Goal: Task Accomplishment & Management: Manage account settings

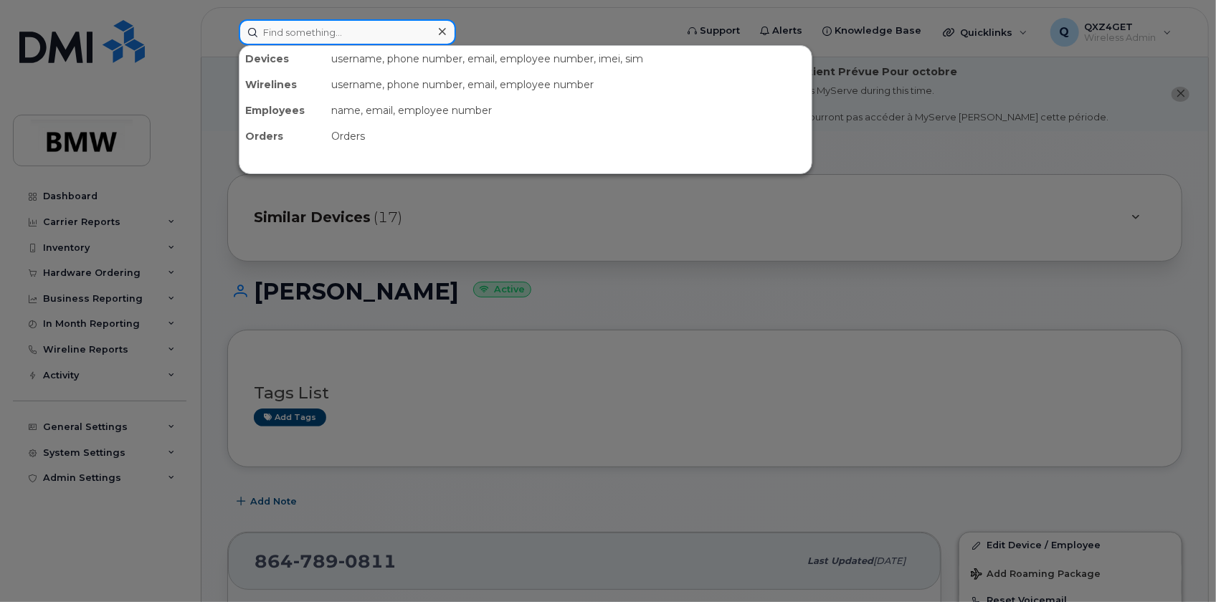
click at [279, 30] on input at bounding box center [347, 32] width 217 height 26
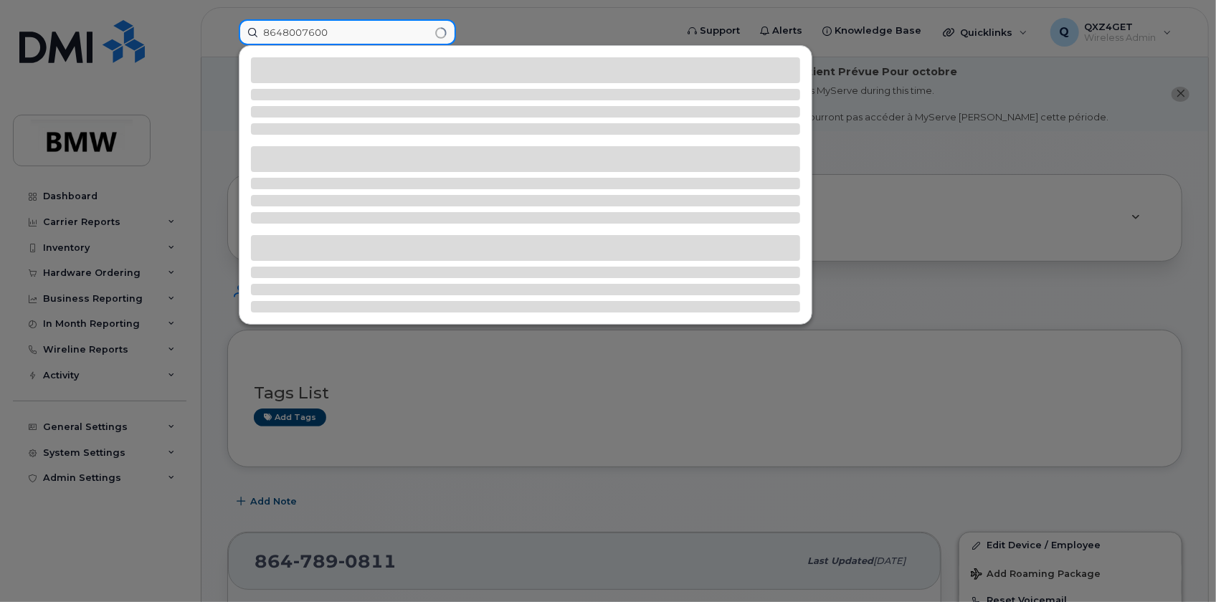
type input "8648007600"
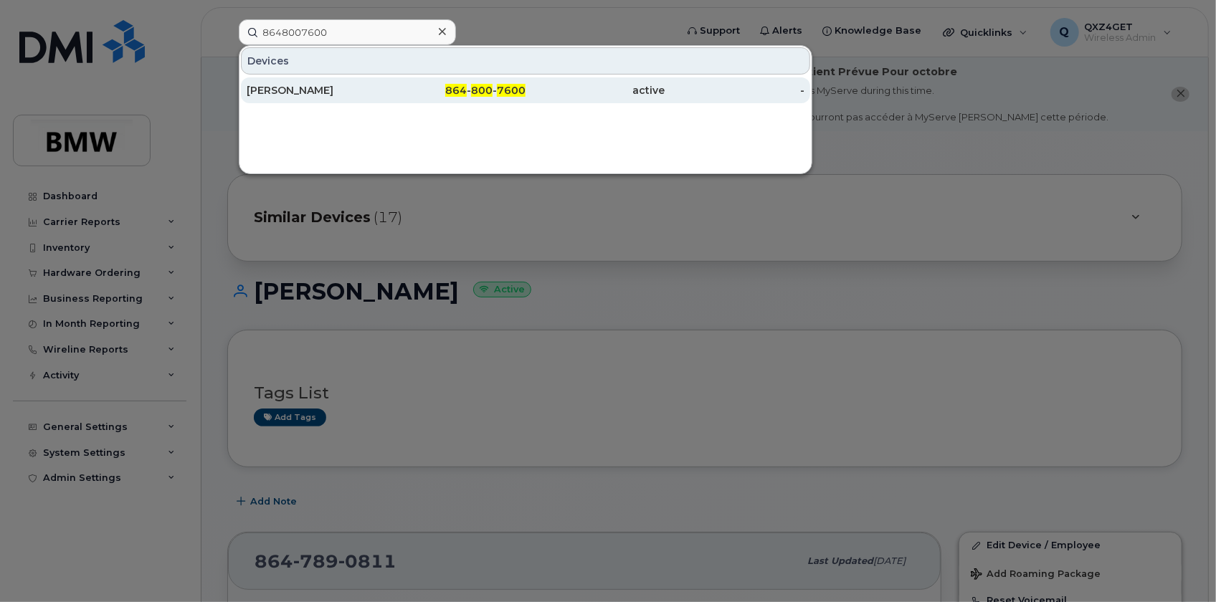
click at [306, 90] on div "Stephen Haloulos" at bounding box center [317, 90] width 140 height 14
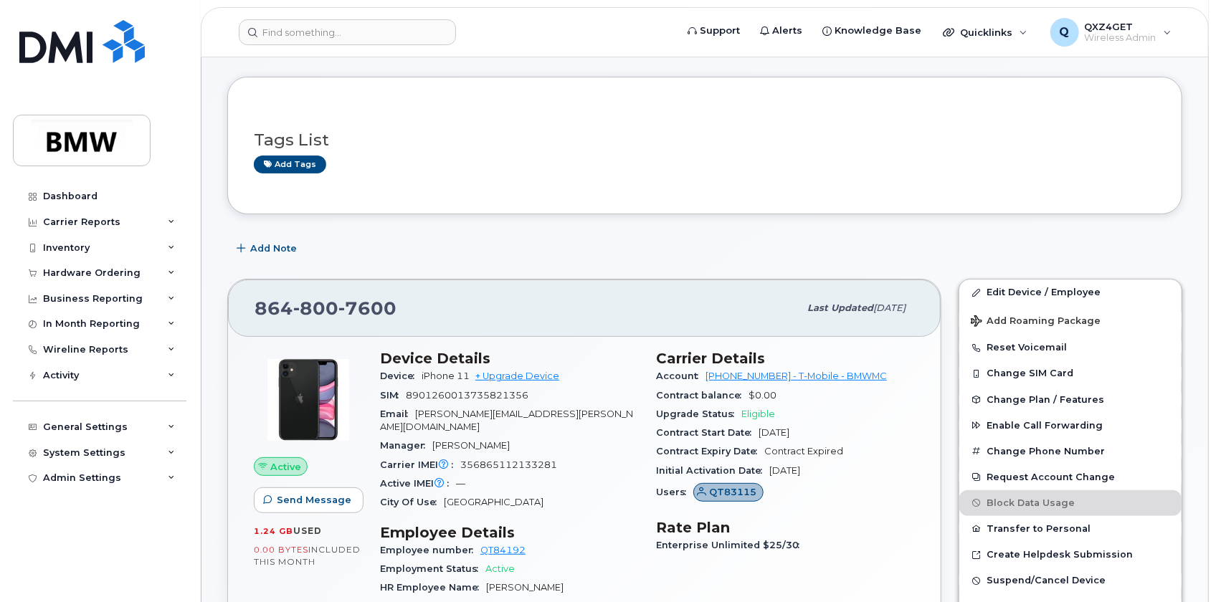
scroll to position [65, 0]
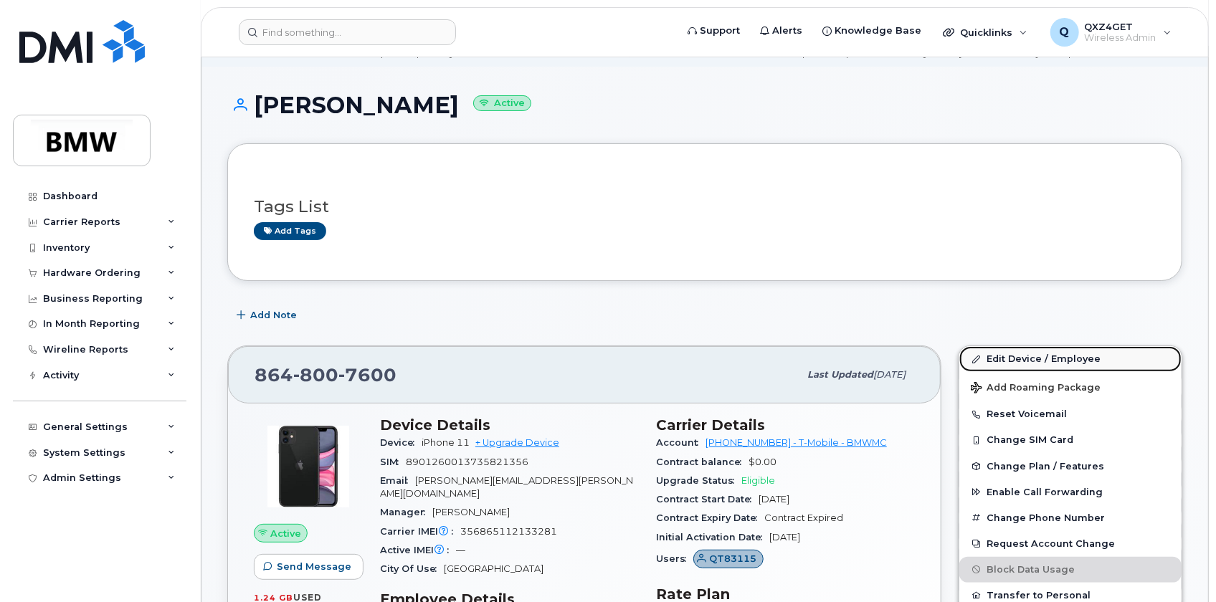
click at [1010, 358] on link "Edit Device / Employee" at bounding box center [1070, 359] width 222 height 26
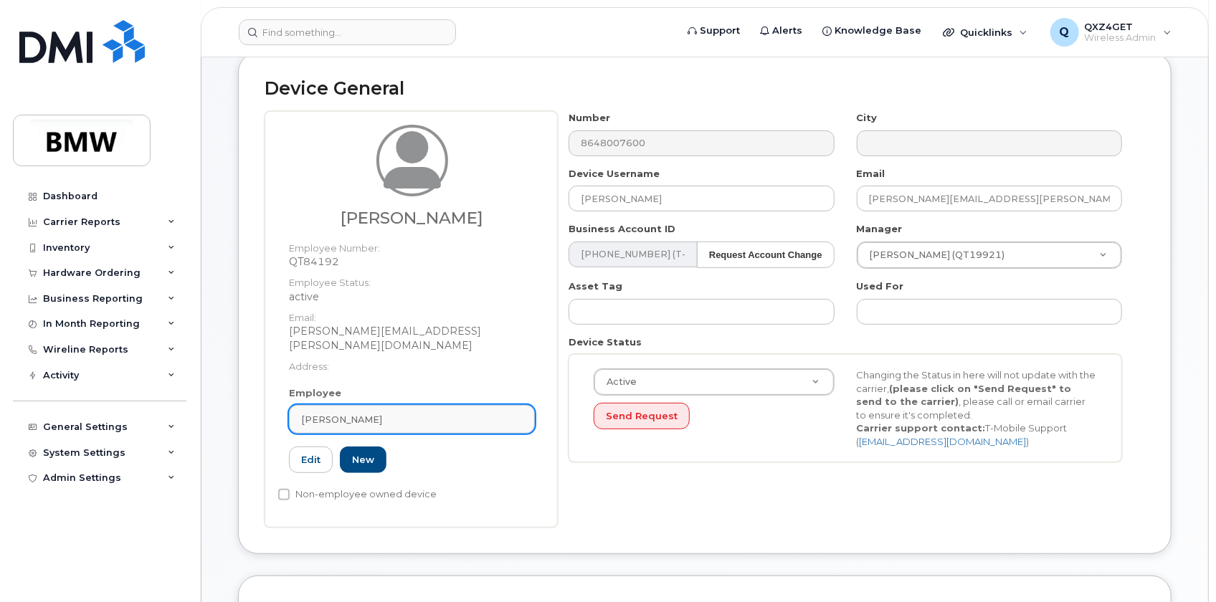
scroll to position [195, 0]
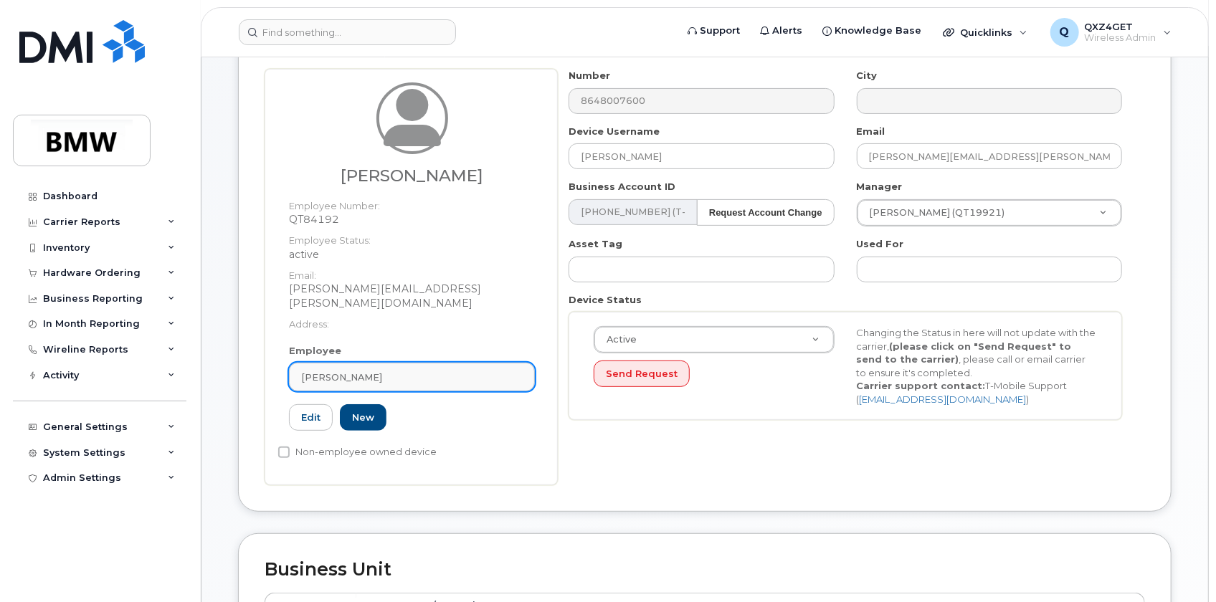
click at [386, 371] on div "[PERSON_NAME]" at bounding box center [412, 378] width 222 height 14
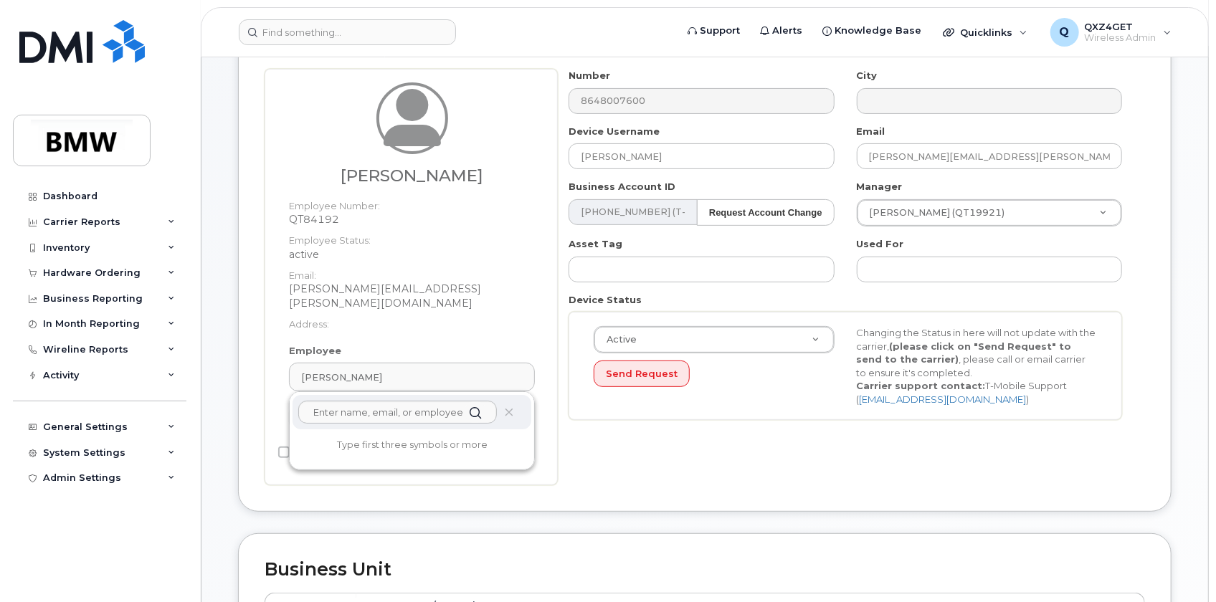
drag, startPoint x: 378, startPoint y: 361, endPoint x: 255, endPoint y: 361, distance: 122.6
click at [255, 361] on div "Device General Jared Lockaby Employee Number: QT84192 Employee Status: active E…" at bounding box center [705, 261] width 934 height 502
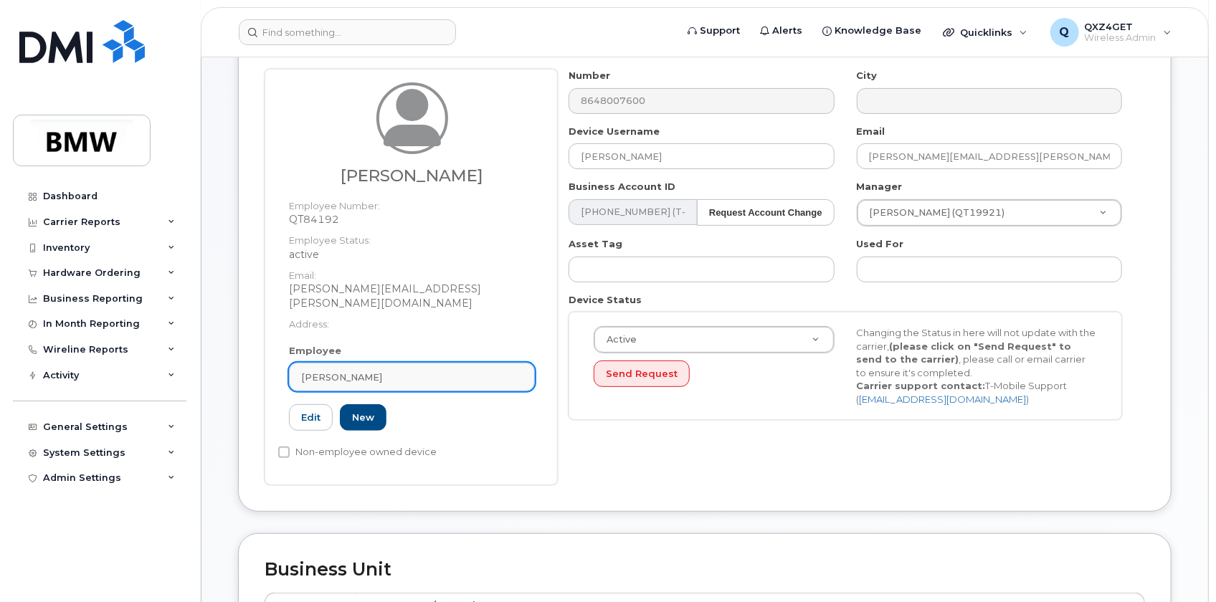
click at [348, 371] on span "[PERSON_NAME]" at bounding box center [341, 378] width 81 height 14
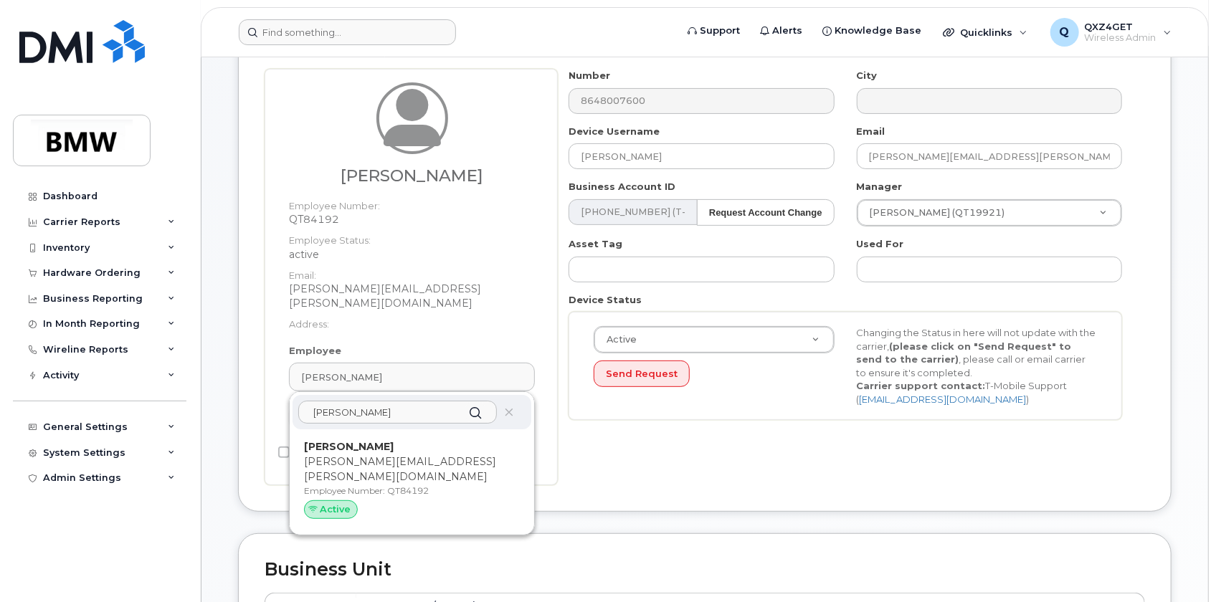
type input "jared Lock"
click at [401, 443] on div "Jared Lockaby jared.lockaby@bmwmc.com Employee Number: QT84192 Active" at bounding box center [412, 482] width 216 height 85
type input "[PERSON_NAME]"
type input "14966756"
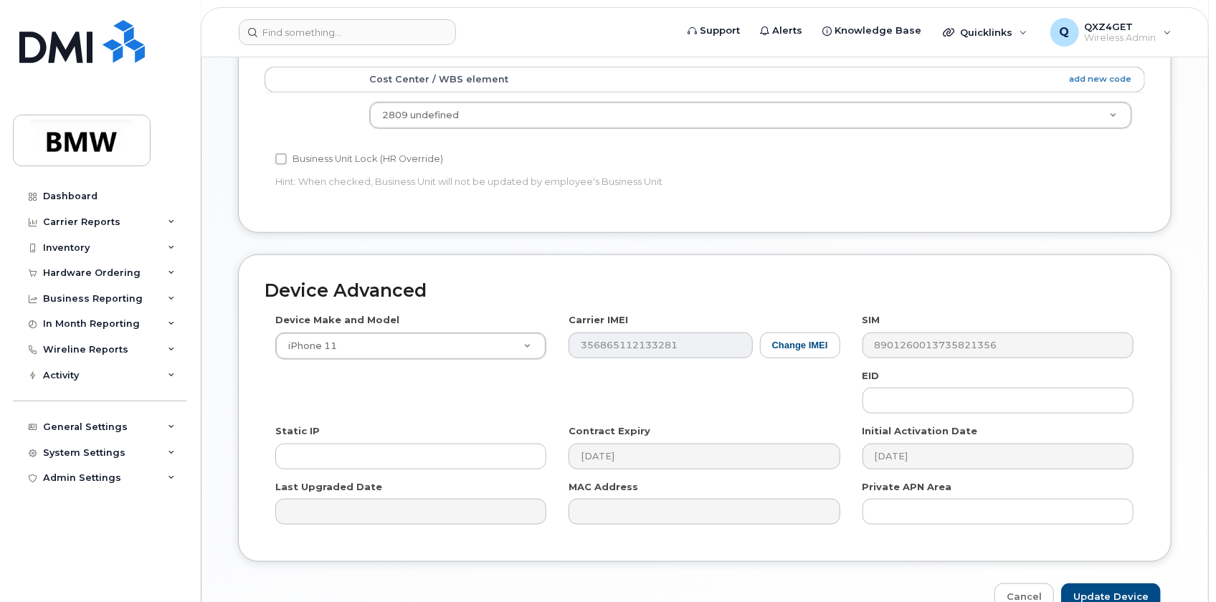
scroll to position [771, 0]
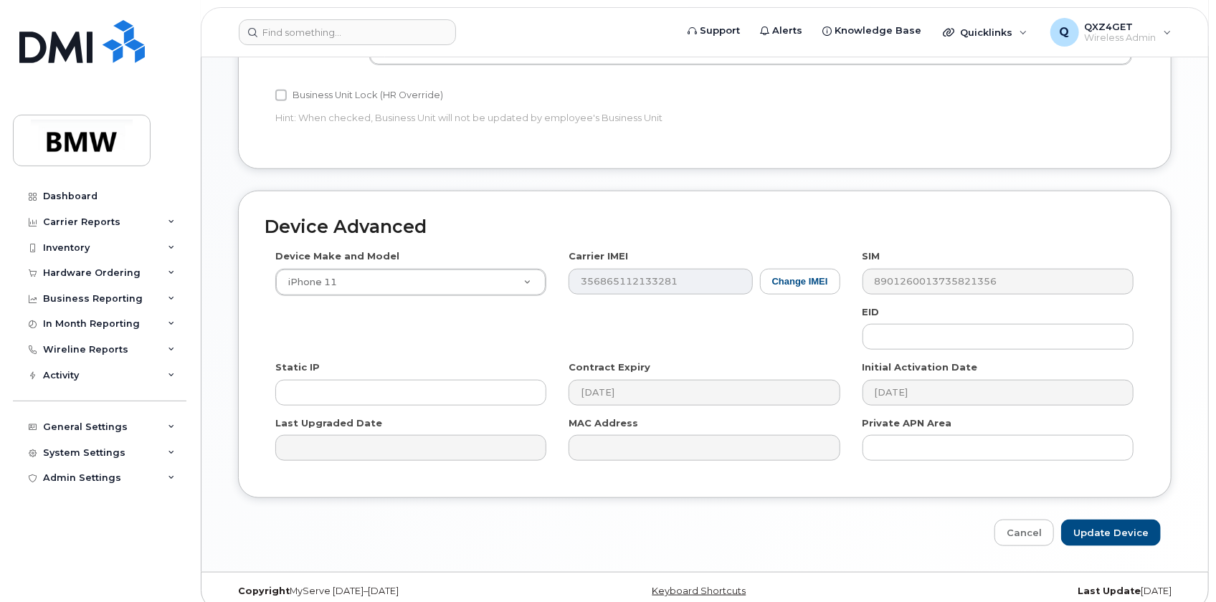
click at [1091, 502] on div "Device Advanced Device Make and Model iPhone 11 Android TCL 502 Watch Apple Wat…" at bounding box center [704, 369] width 955 height 356
click at [1098, 520] on input "Update Device" at bounding box center [1111, 533] width 100 height 27
type input "Saving..."
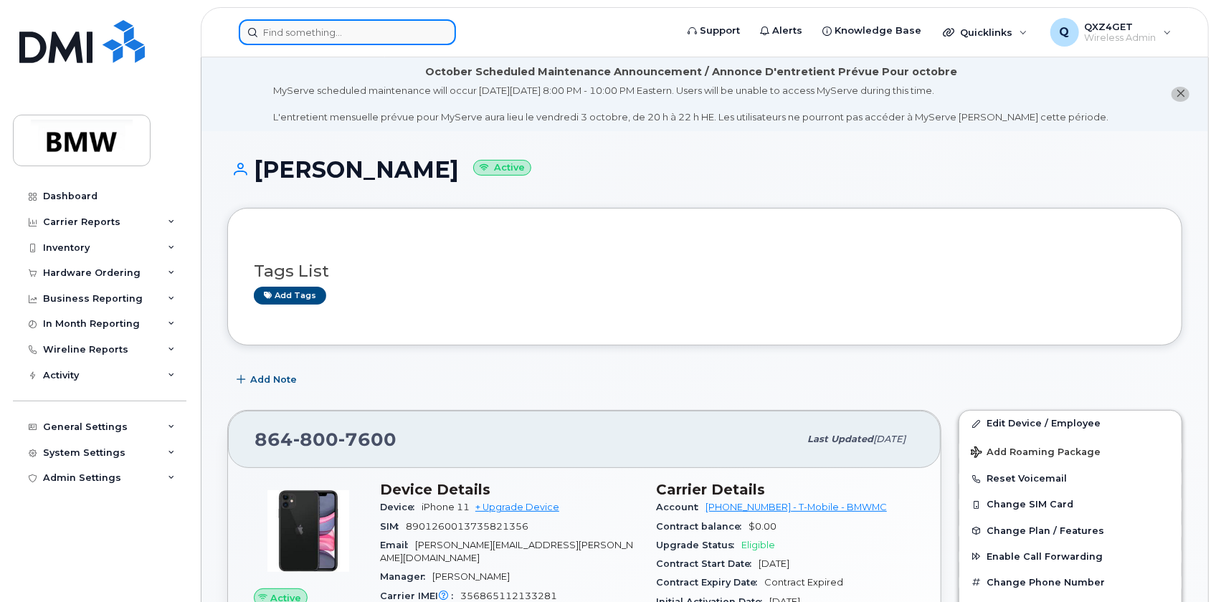
click at [310, 39] on input at bounding box center [347, 32] width 217 height 26
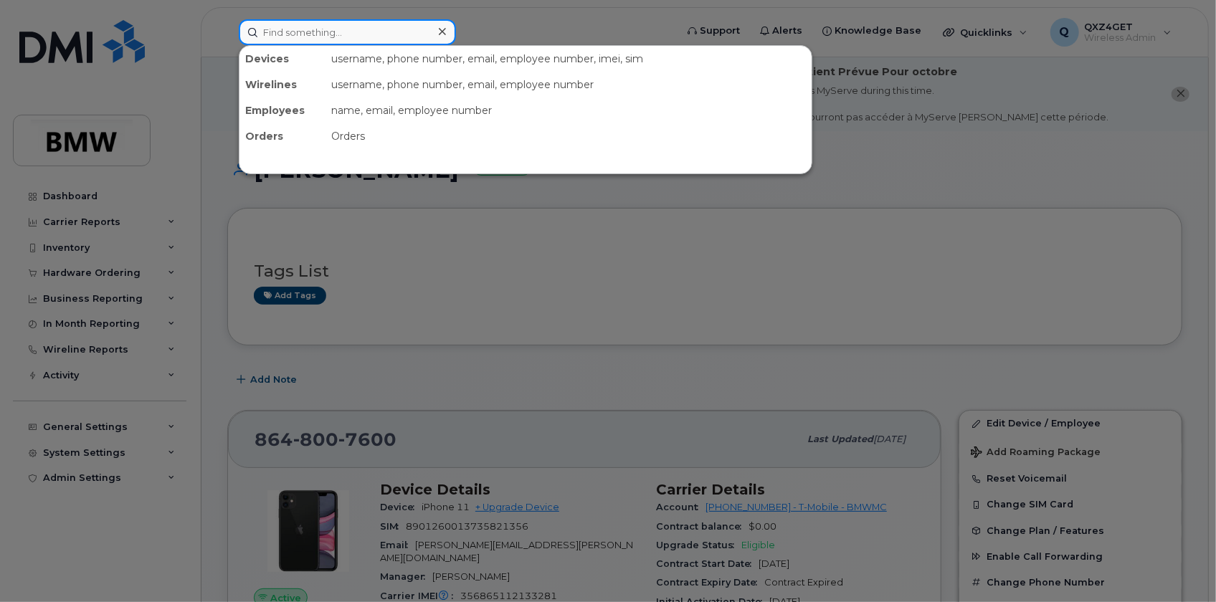
paste input "864-753-1067"
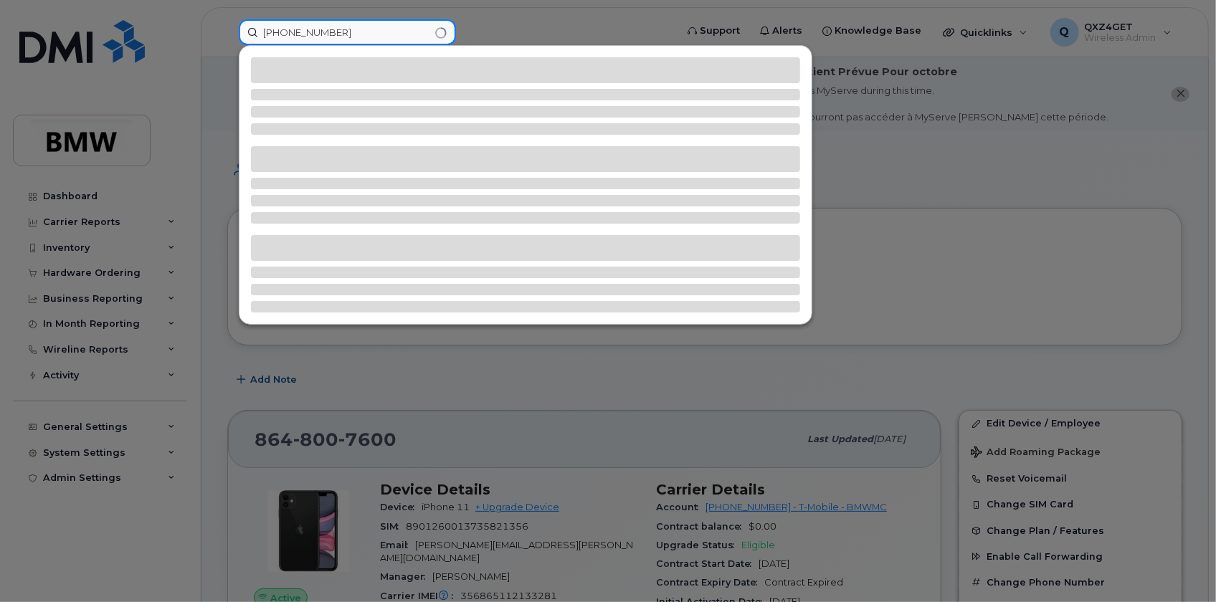
click at [285, 32] on input "864-753-1067" at bounding box center [347, 32] width 217 height 26
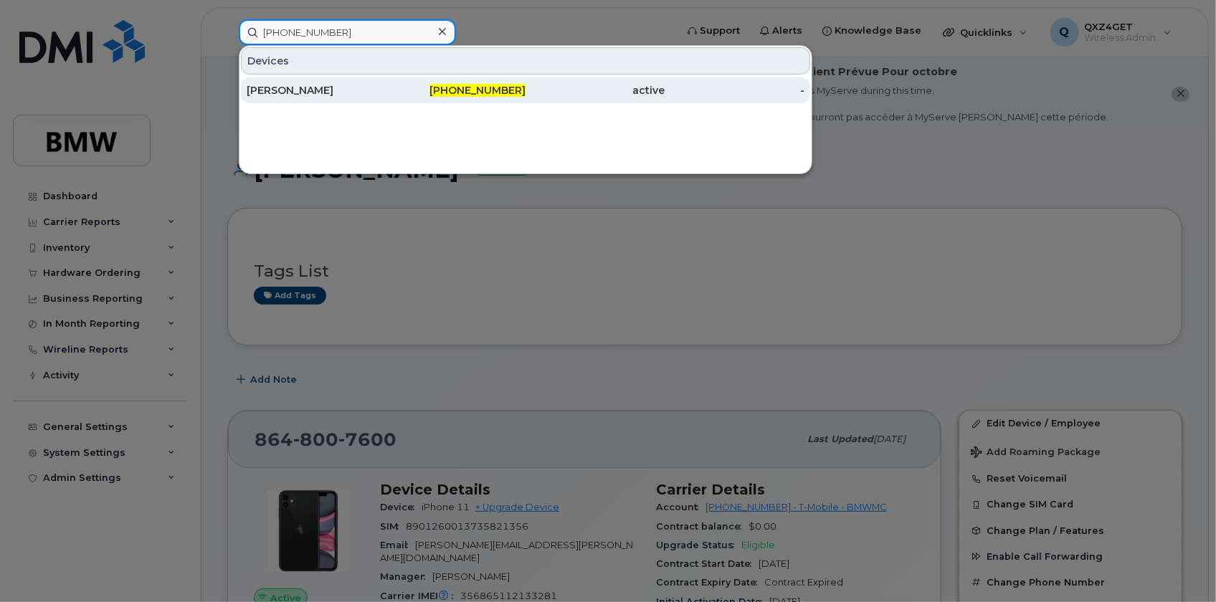
type input "864-753-1067"
click at [295, 82] on div "Ricardo Rodriguez" at bounding box center [317, 90] width 140 height 26
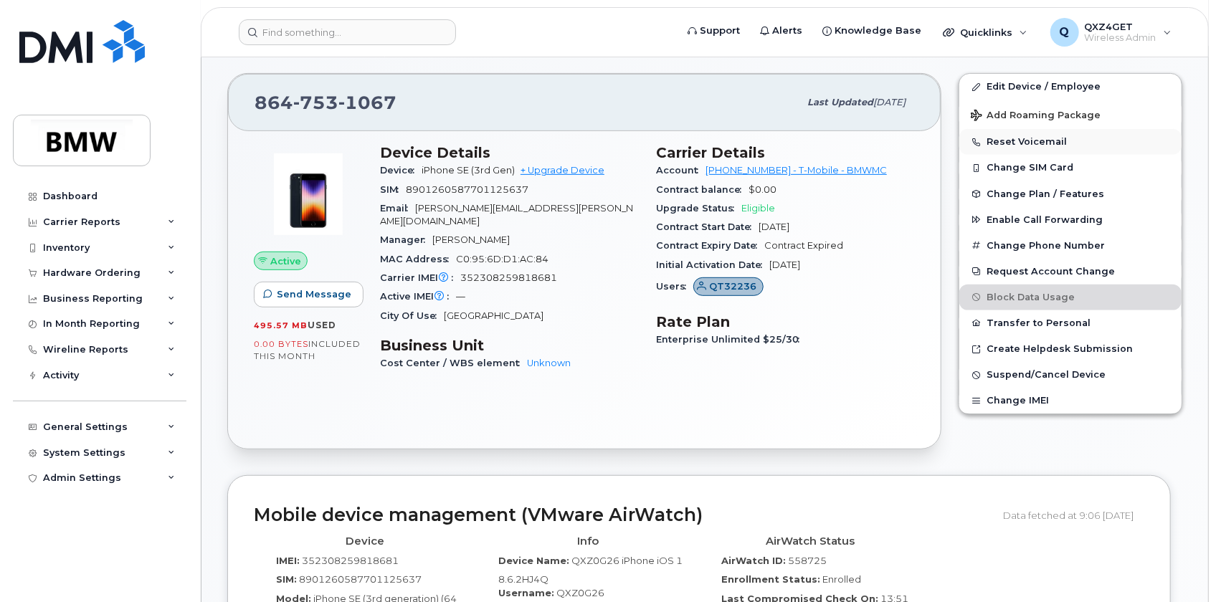
scroll to position [190, 0]
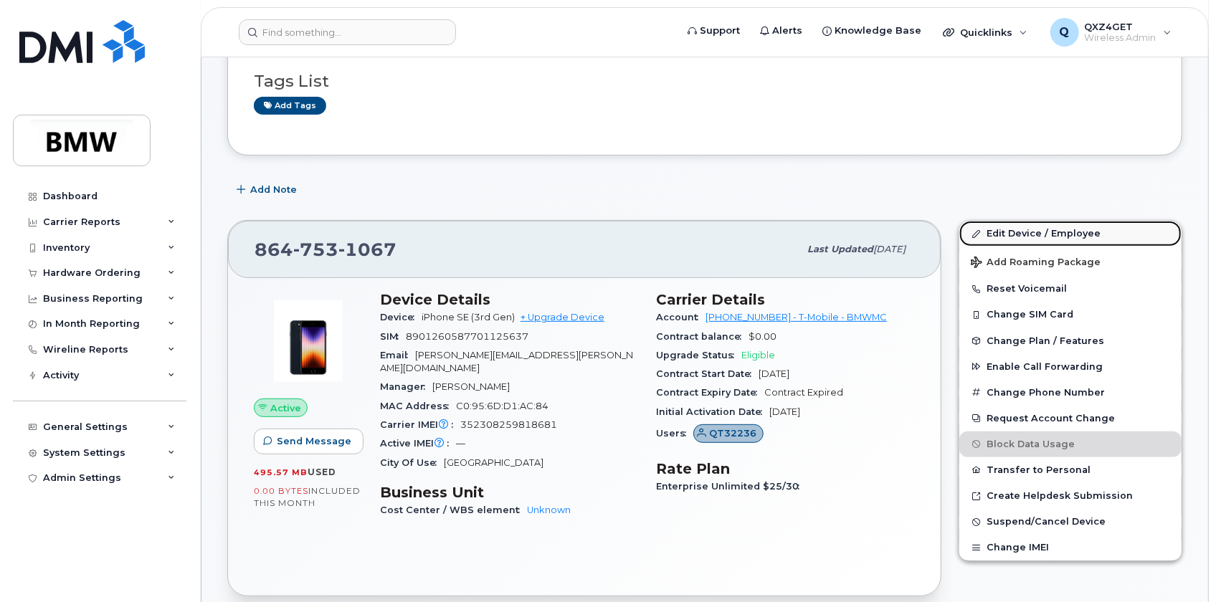
click at [1017, 232] on link "Edit Device / Employee" at bounding box center [1070, 234] width 222 height 26
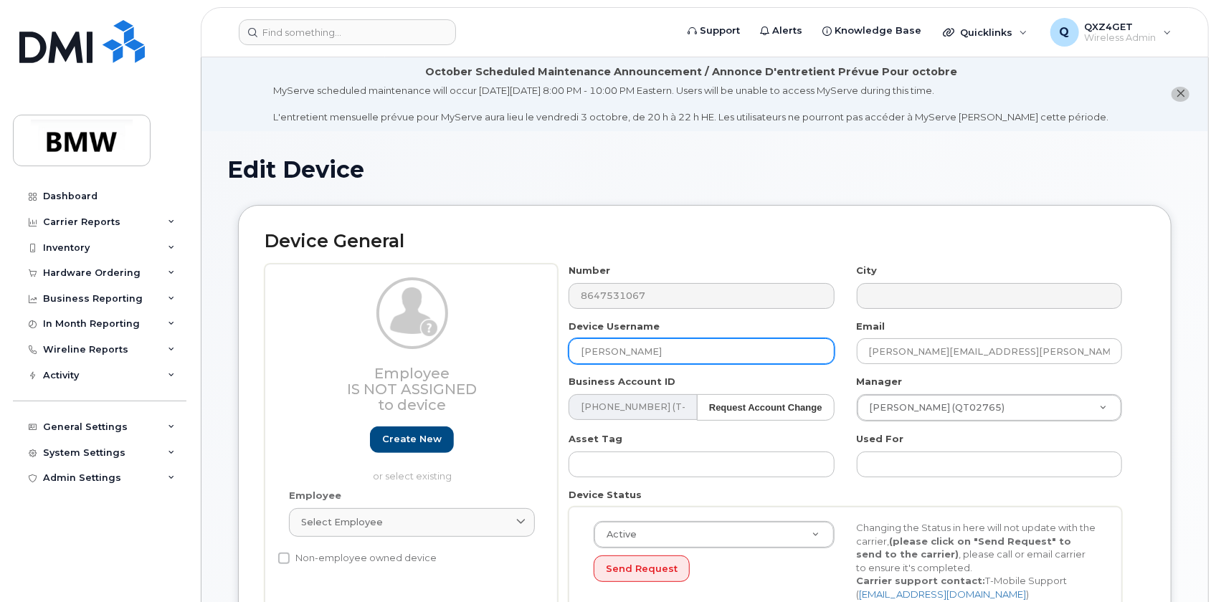
drag, startPoint x: 684, startPoint y: 353, endPoint x: 536, endPoint y: 351, distance: 148.4
click at [536, 352] on div "Employee Is not assigned to device Create new or select existing Employee Selec…" at bounding box center [705, 445] width 881 height 362
paste input "864-753-1067"
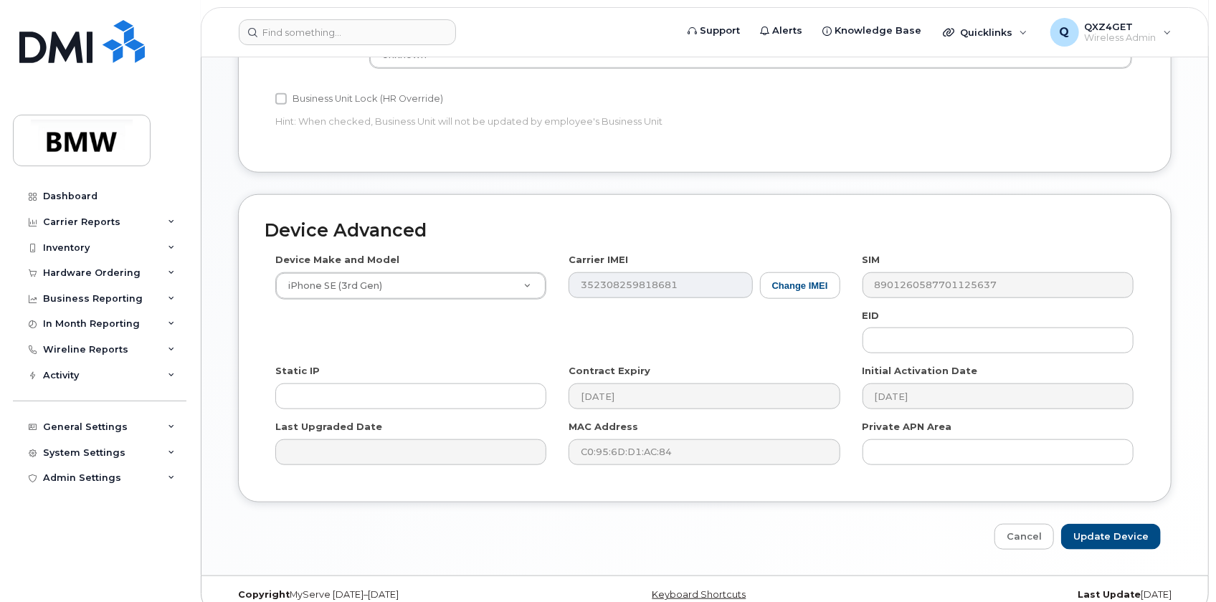
scroll to position [745, 0]
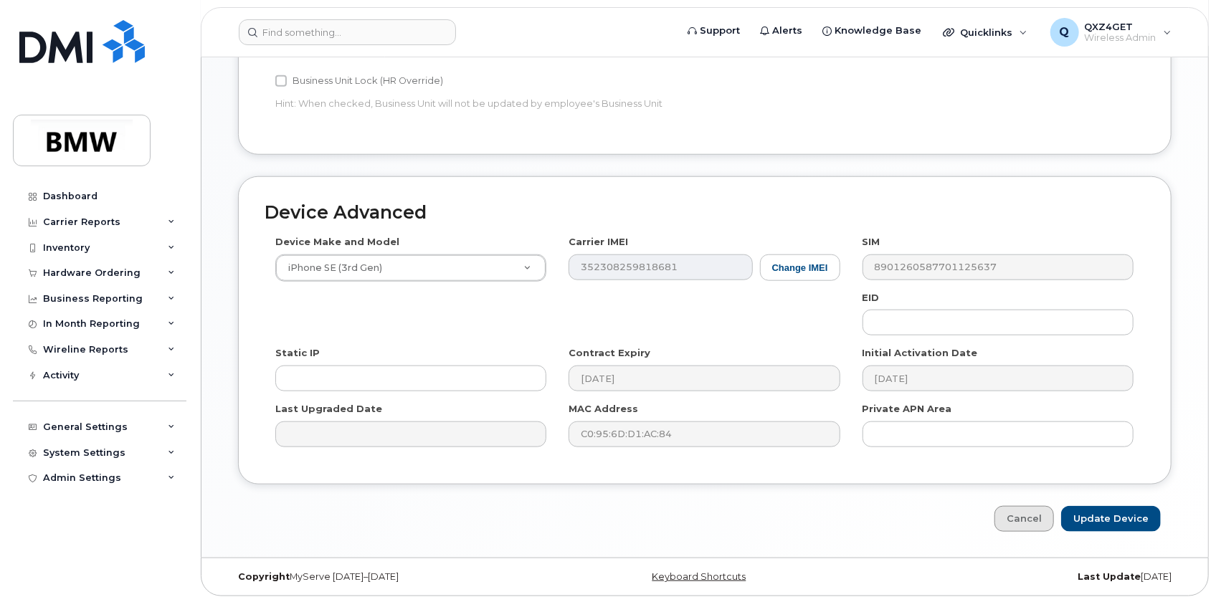
type input "864-753-1067"
click at [1034, 519] on link "Cancel" at bounding box center [1025, 519] width 60 height 27
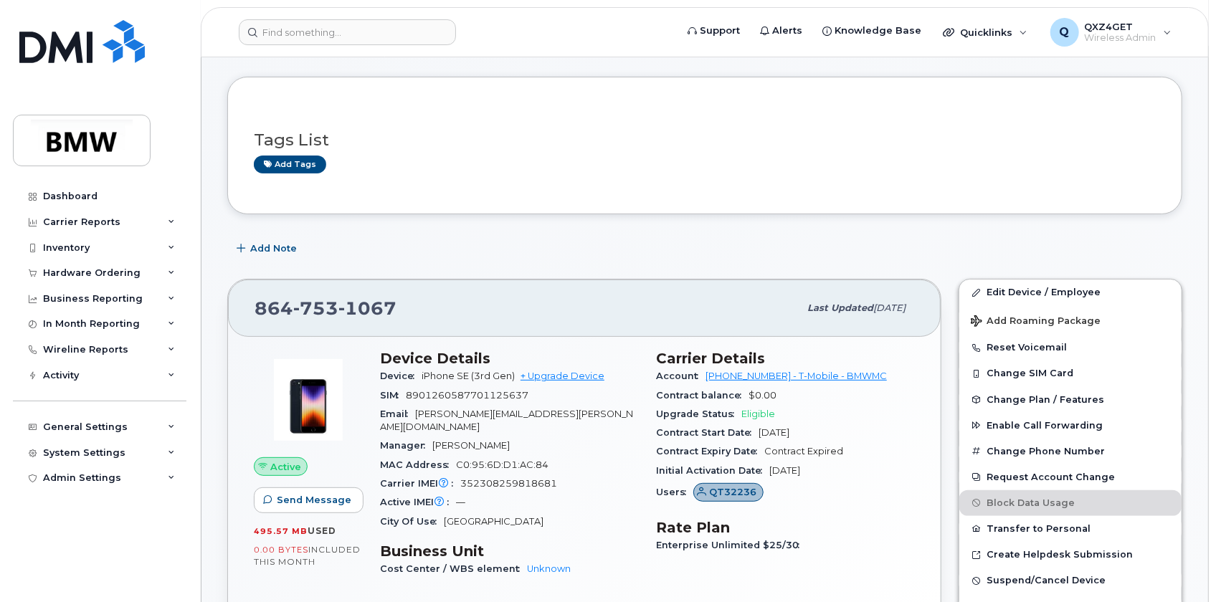
scroll to position [130, 0]
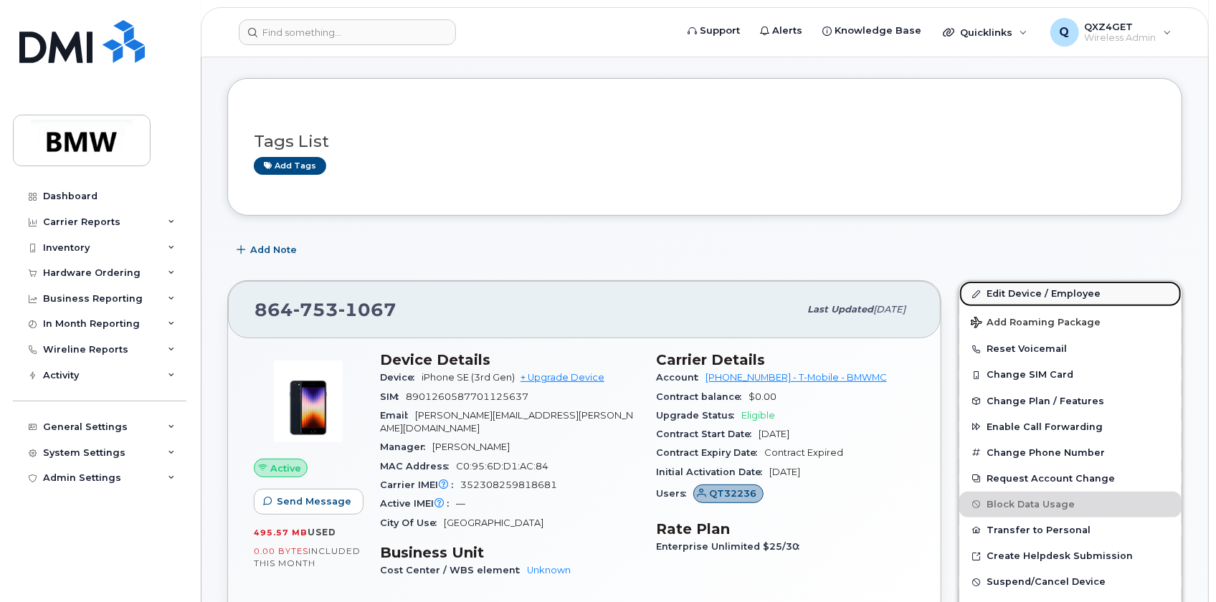
click at [1015, 288] on link "Edit Device / Employee" at bounding box center [1070, 294] width 222 height 26
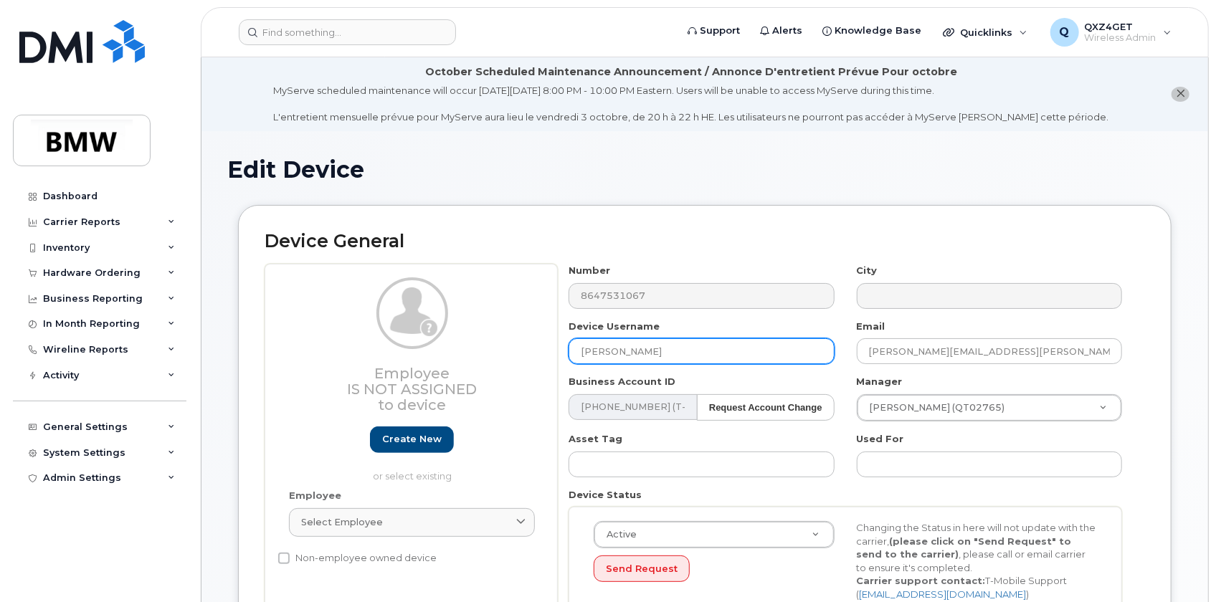
drag, startPoint x: 669, startPoint y: 353, endPoint x: 571, endPoint y: 355, distance: 97.5
click at [571, 355] on input "[PERSON_NAME]" at bounding box center [701, 351] width 265 height 26
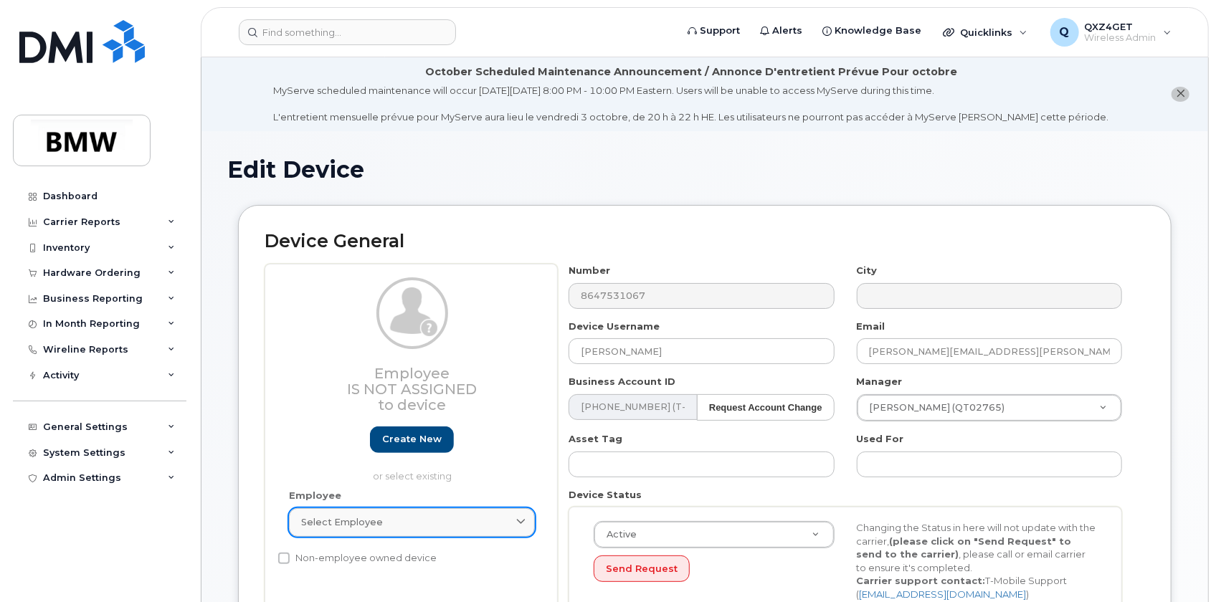
click at [354, 522] on span "Select employee" at bounding box center [342, 523] width 82 height 14
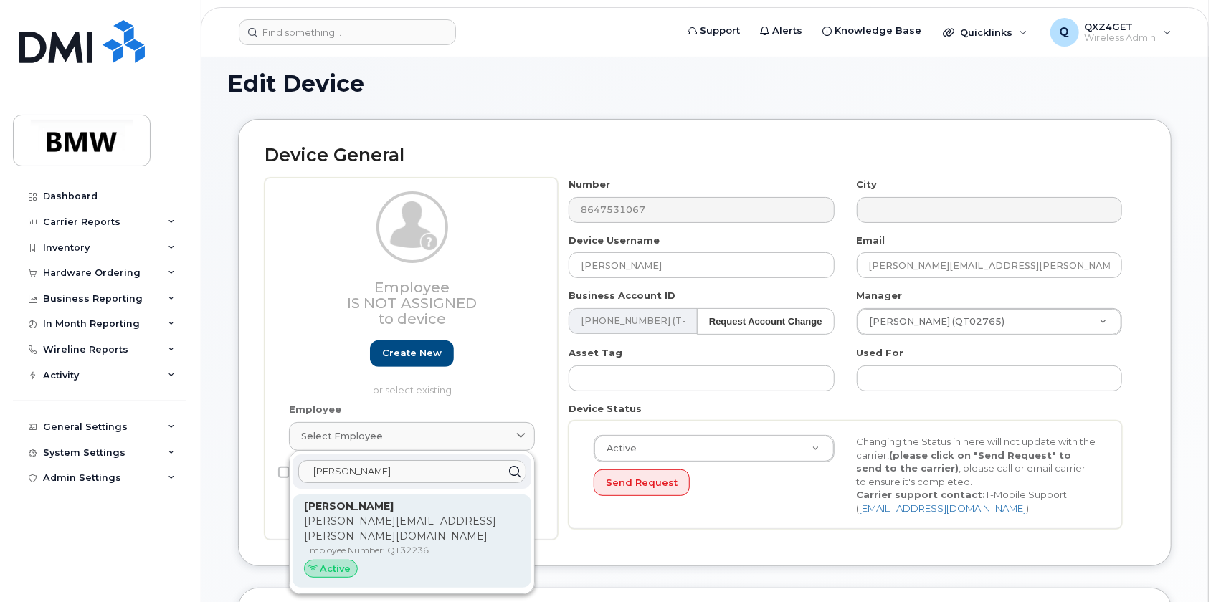
scroll to position [130, 0]
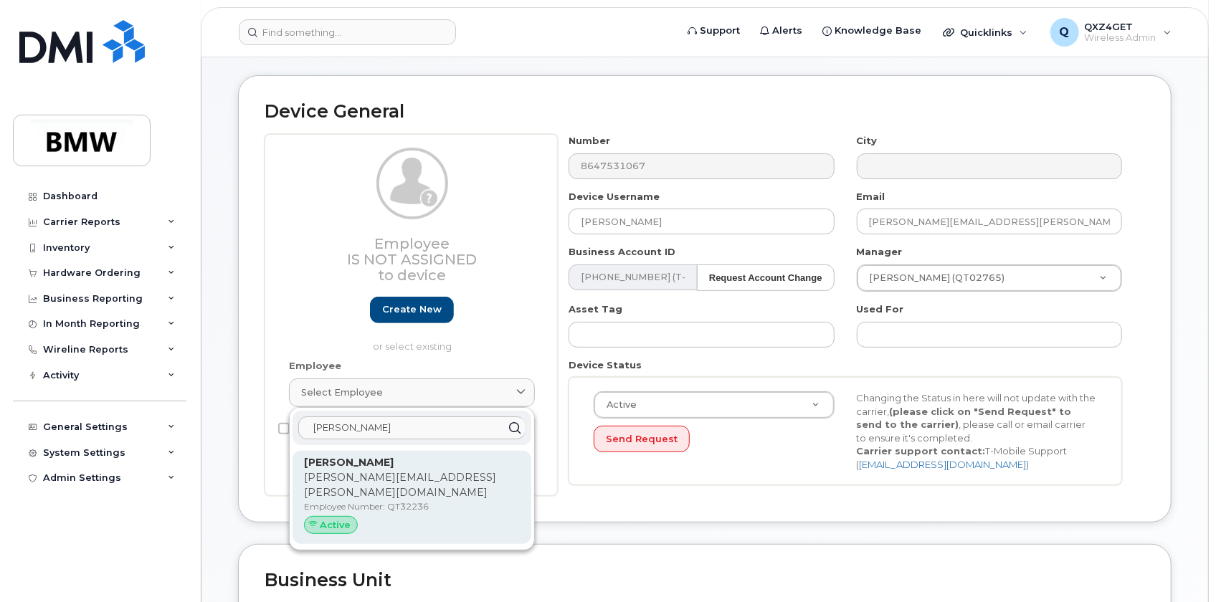
type input "fadi"
click at [364, 482] on p "fadi.dagher@bmwmcext.com" at bounding box center [412, 485] width 216 height 30
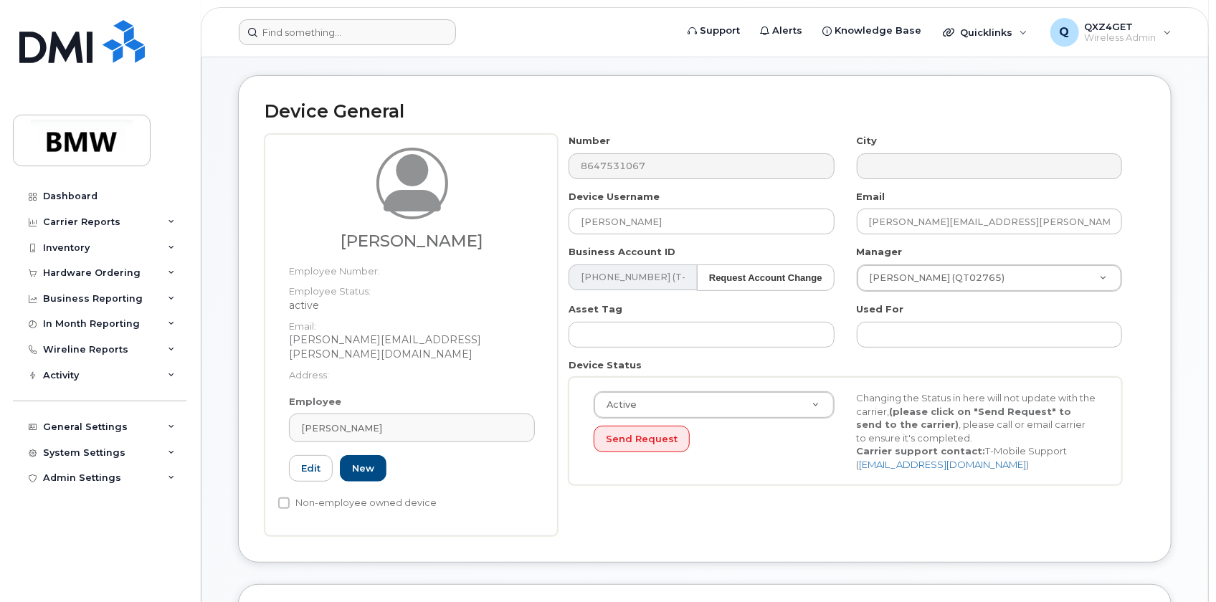
type input "Fadi Dagher"
type input "fadi.dagher@bmwmcext.com"
type input "14966313"
type input "QT32236"
drag, startPoint x: 637, startPoint y: 224, endPoint x: 556, endPoint y: 224, distance: 81.7
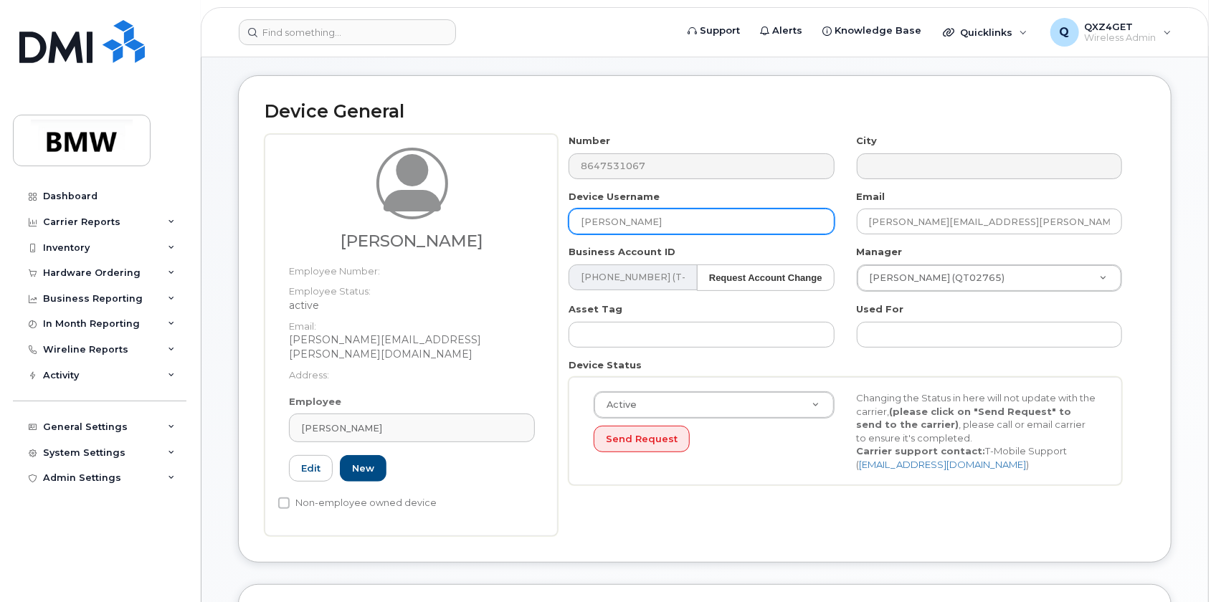
click at [556, 224] on div "Fadi Dagher Employee Number: Employee Status: active Email: fadi.dagher@bmwmcex…" at bounding box center [705, 335] width 881 height 402
paste input "Ricardo Rodriguez"
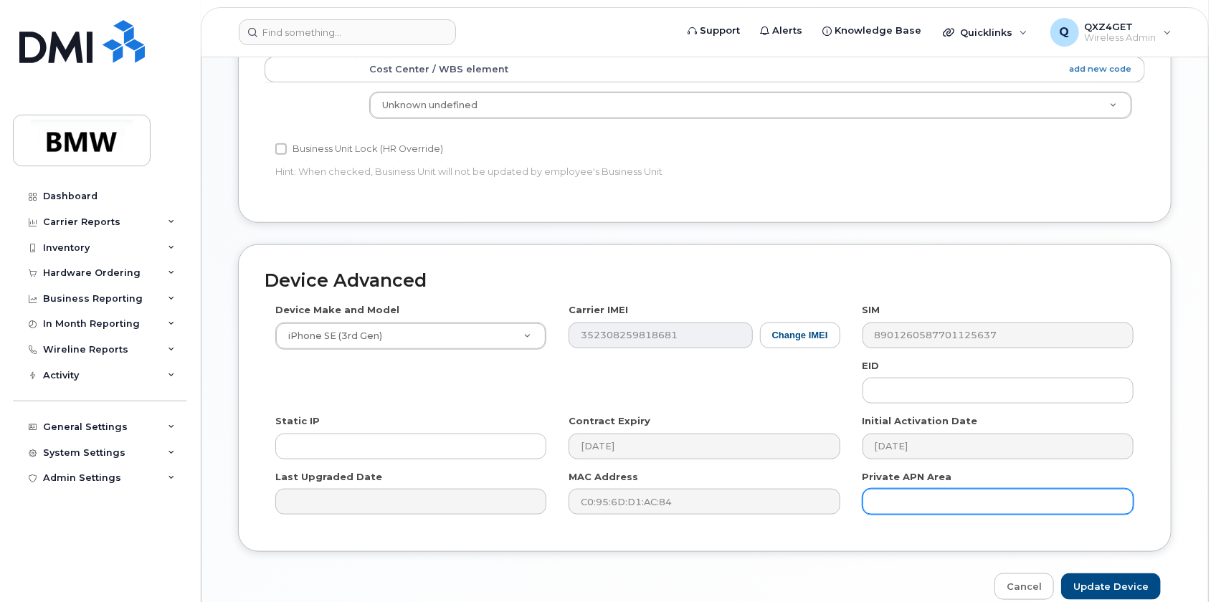
scroll to position [771, 0]
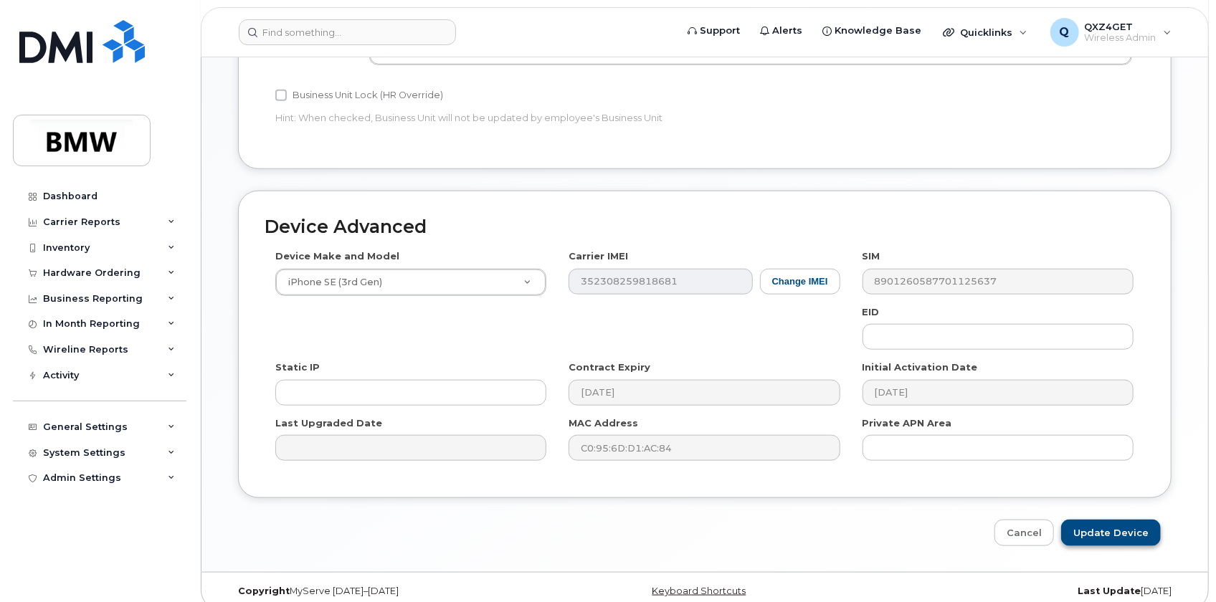
type input "Ricardo Rodriguez"
click at [1108, 520] on input "Update Device" at bounding box center [1111, 533] width 100 height 27
type input "Saving..."
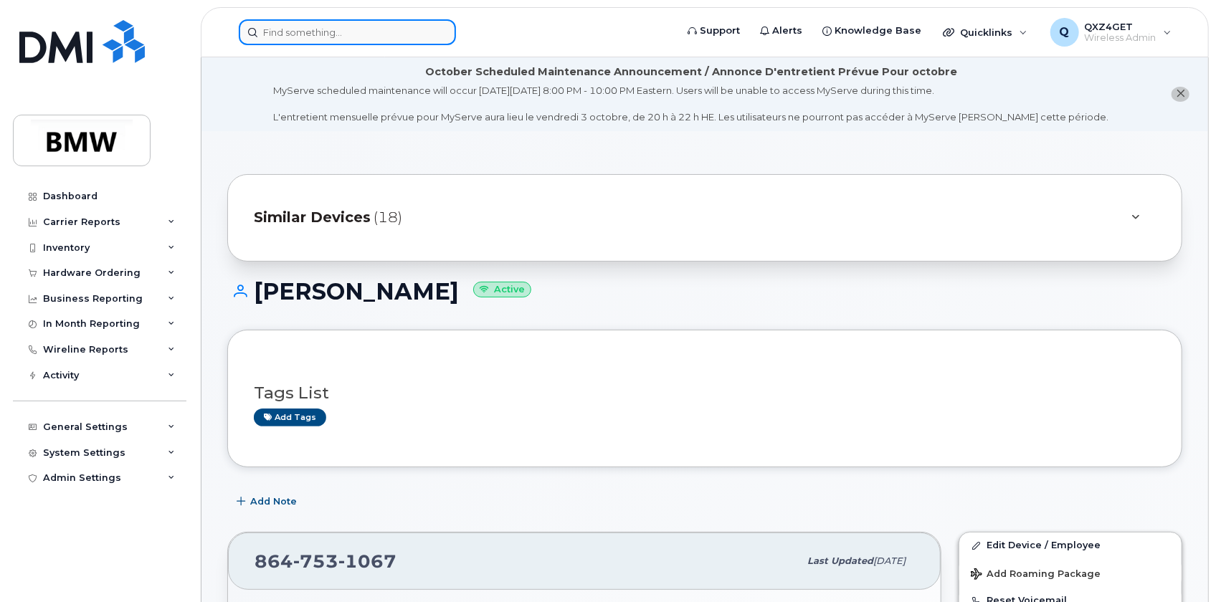
click at [298, 27] on input at bounding box center [347, 32] width 217 height 26
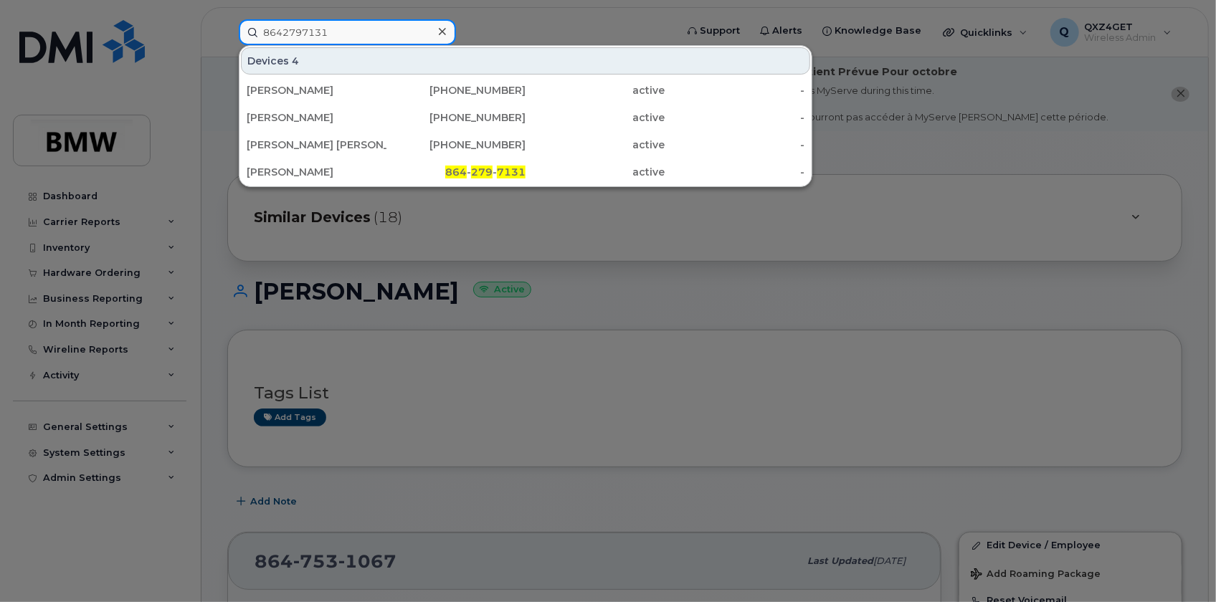
type input "8642797131"
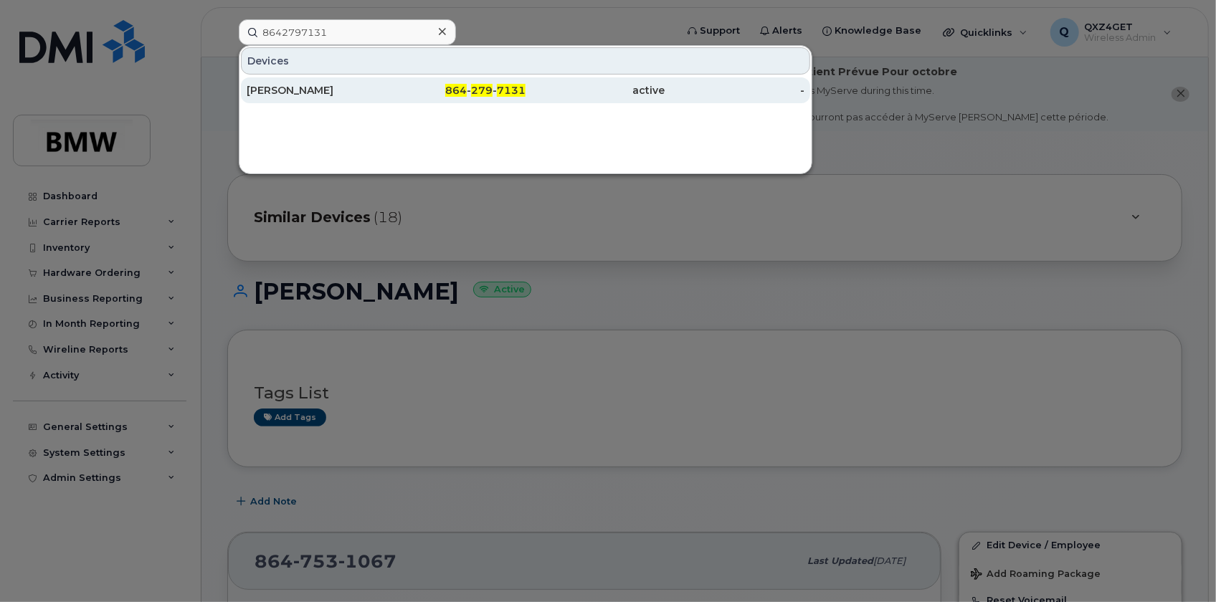
click at [291, 93] on div "[PERSON_NAME]" at bounding box center [317, 90] width 140 height 14
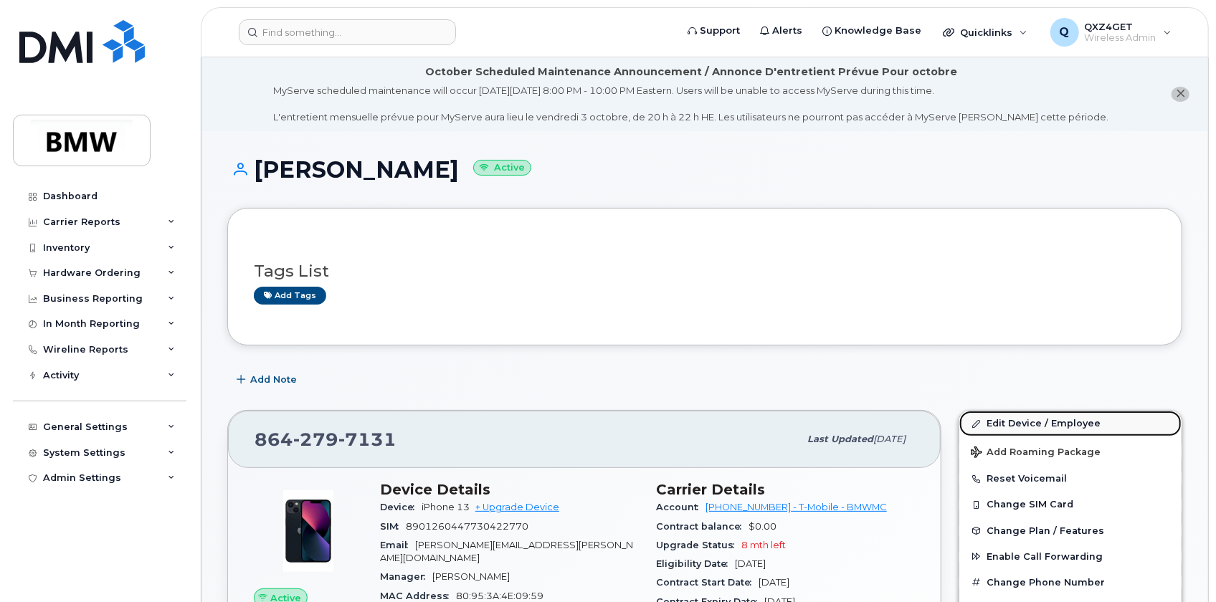
click at [1000, 424] on link "Edit Device / Employee" at bounding box center [1070, 424] width 222 height 26
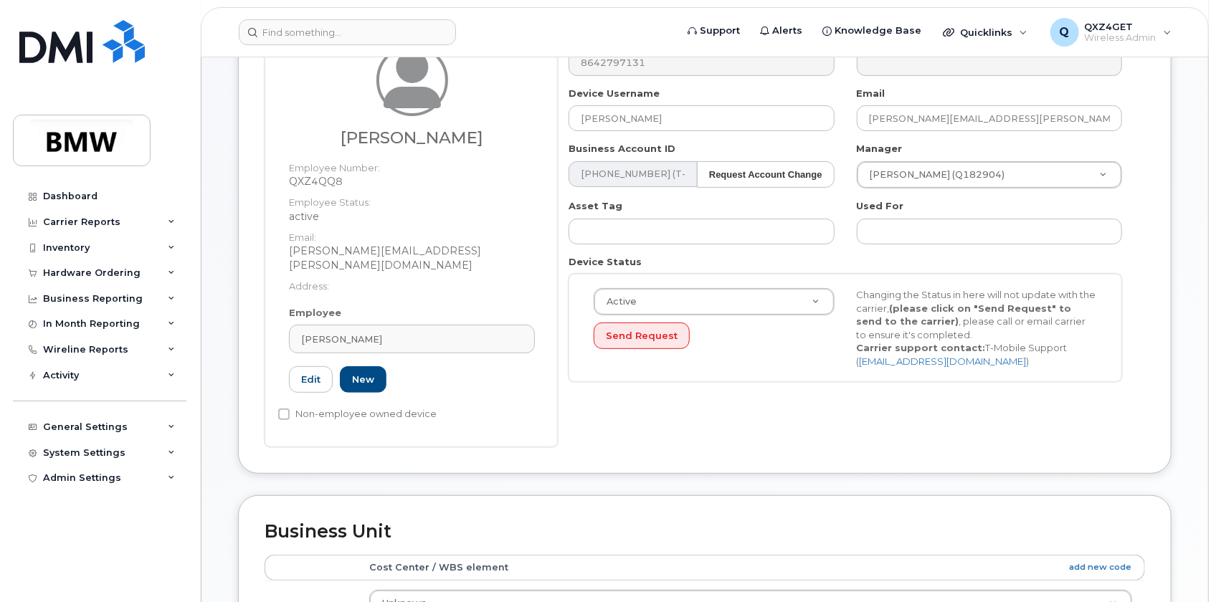
scroll to position [260, 0]
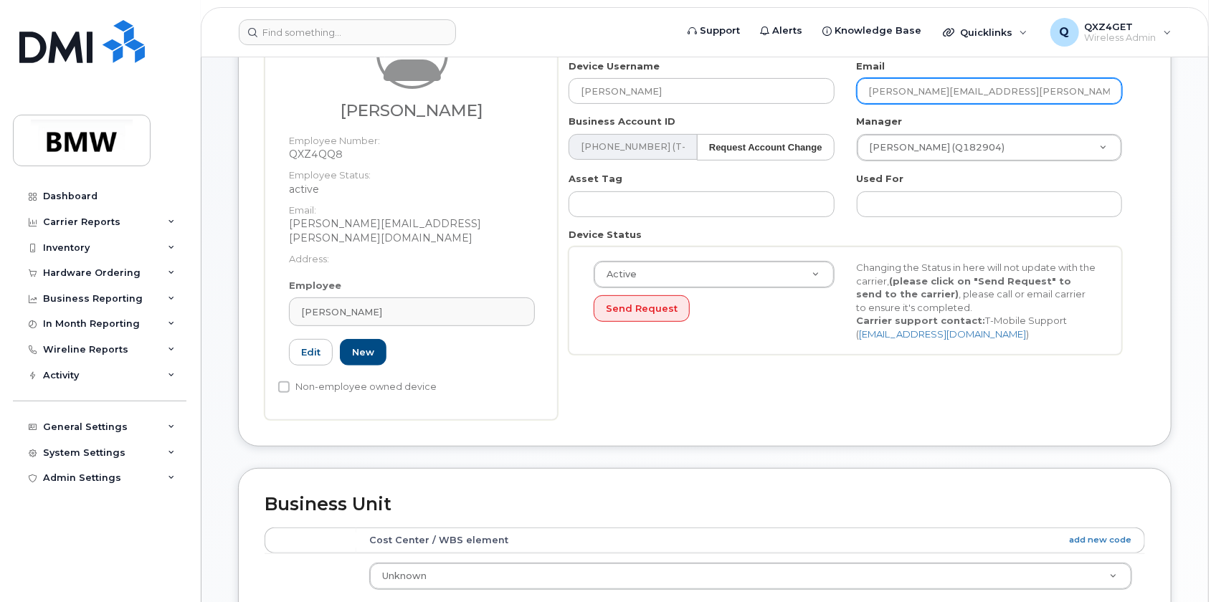
drag, startPoint x: 1003, startPoint y: 88, endPoint x: 856, endPoint y: 96, distance: 147.2
click at [857, 96] on input "troy.moore@bmwmcext.com" at bounding box center [989, 91] width 265 height 26
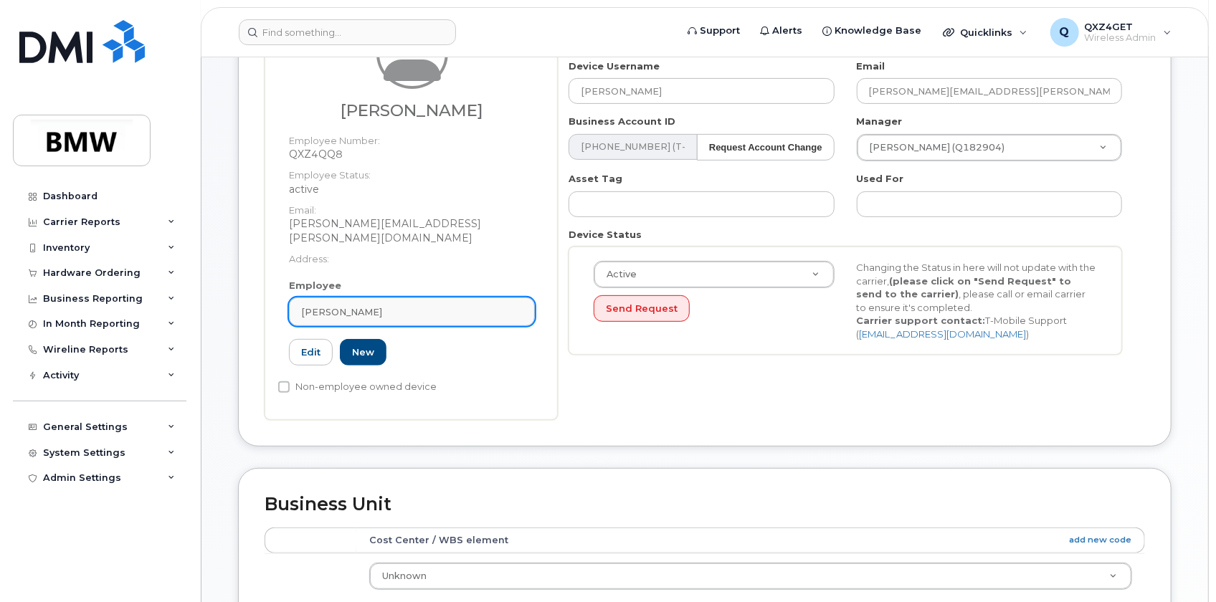
click at [366, 305] on div "Troy Moore" at bounding box center [412, 312] width 222 height 14
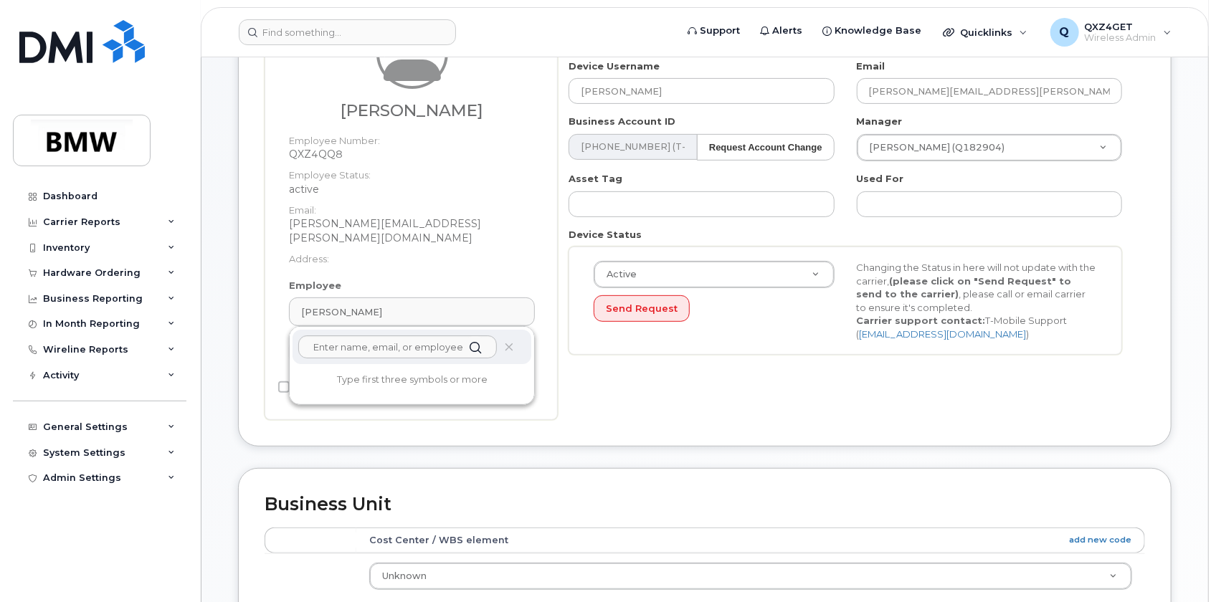
click at [349, 346] on div at bounding box center [412, 347] width 239 height 34
click at [351, 336] on input "text" at bounding box center [397, 347] width 199 height 23
paste input "troy.moore@bmwmcext.com"
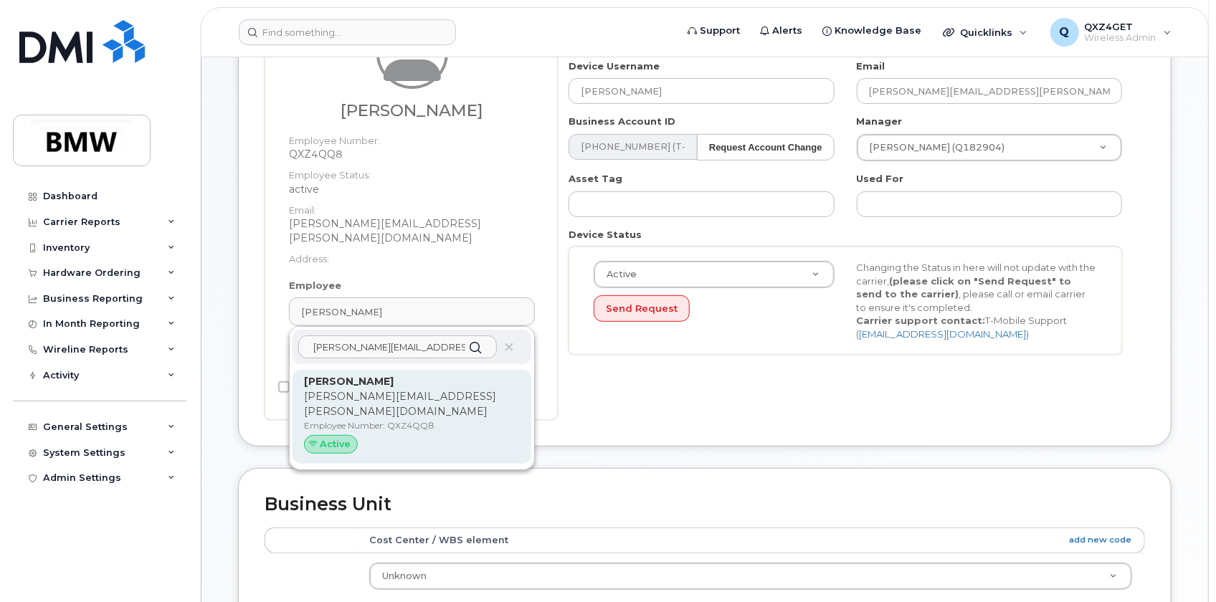
type input "troy.moore@bmwmcext.com"
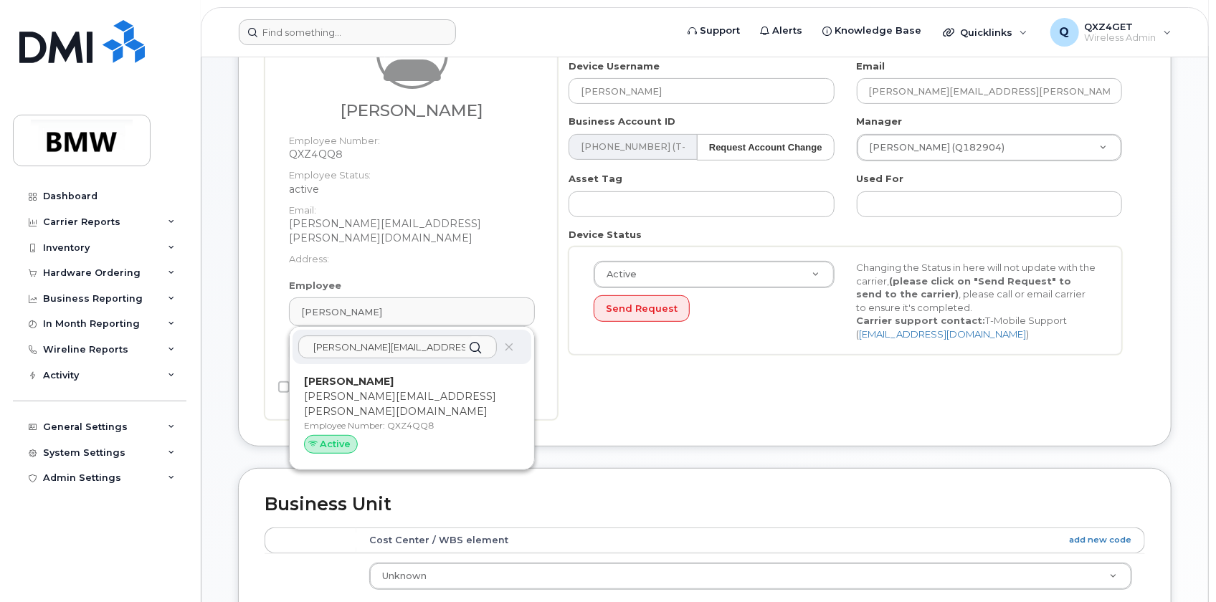
drag, startPoint x: 312, startPoint y: 380, endPoint x: 668, endPoint y: 40, distance: 491.9
click at [313, 389] on p "troy.moore@bmwmcext.com" at bounding box center [412, 404] width 216 height 30
type input "Troy Moore"
type input "14966313"
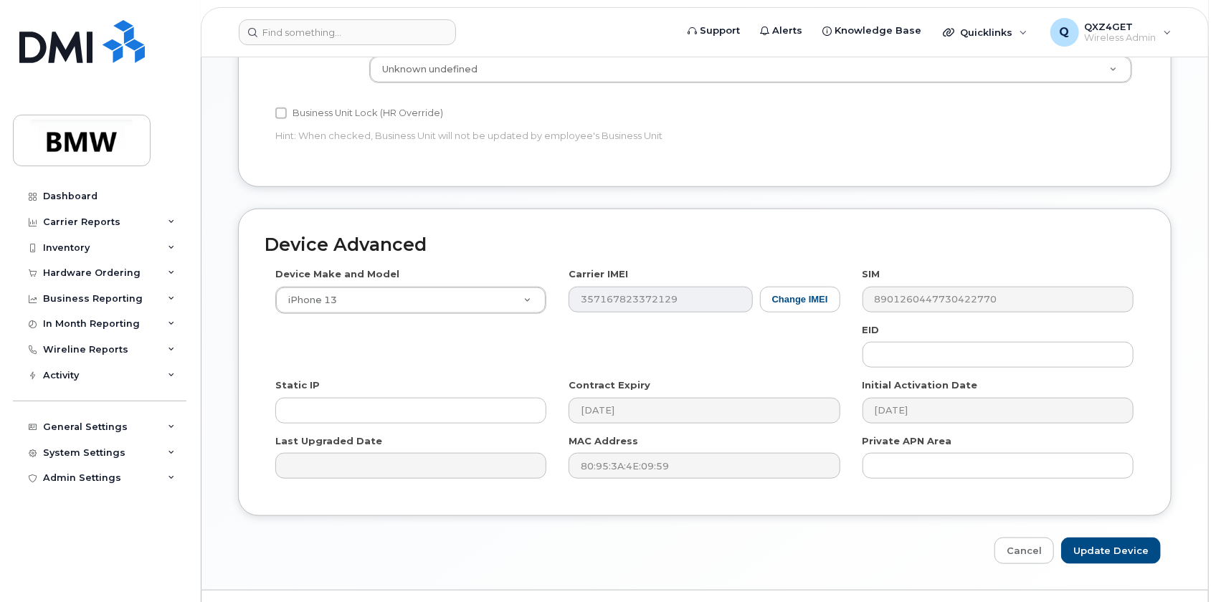
scroll to position [771, 0]
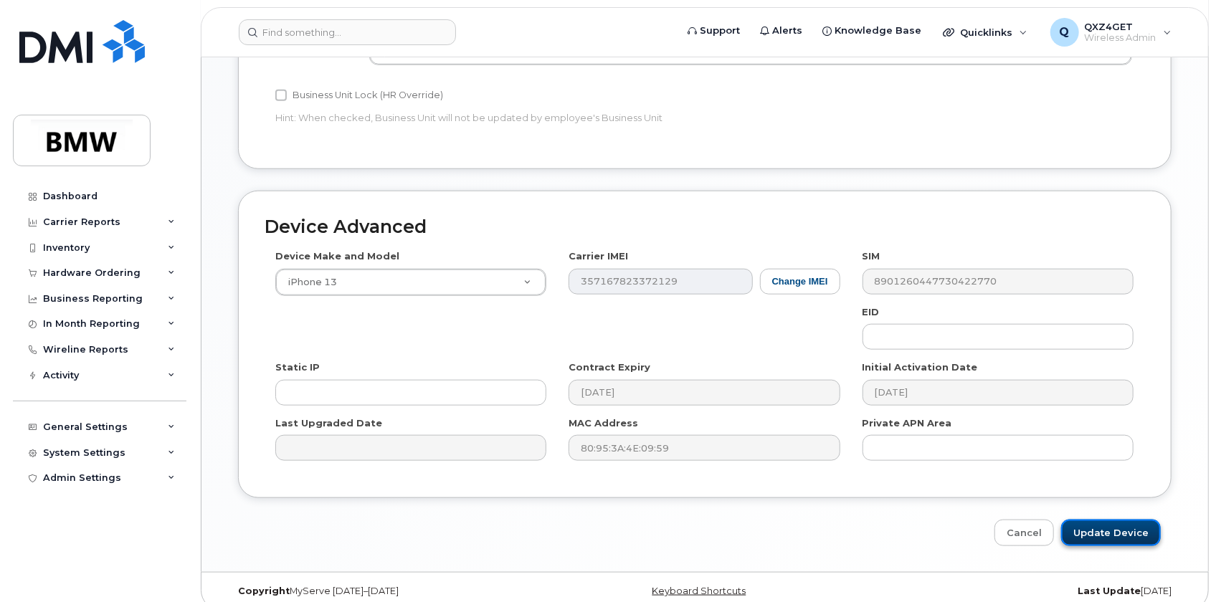
click at [1114, 521] on input "Update Device" at bounding box center [1111, 533] width 100 height 27
type input "Saving..."
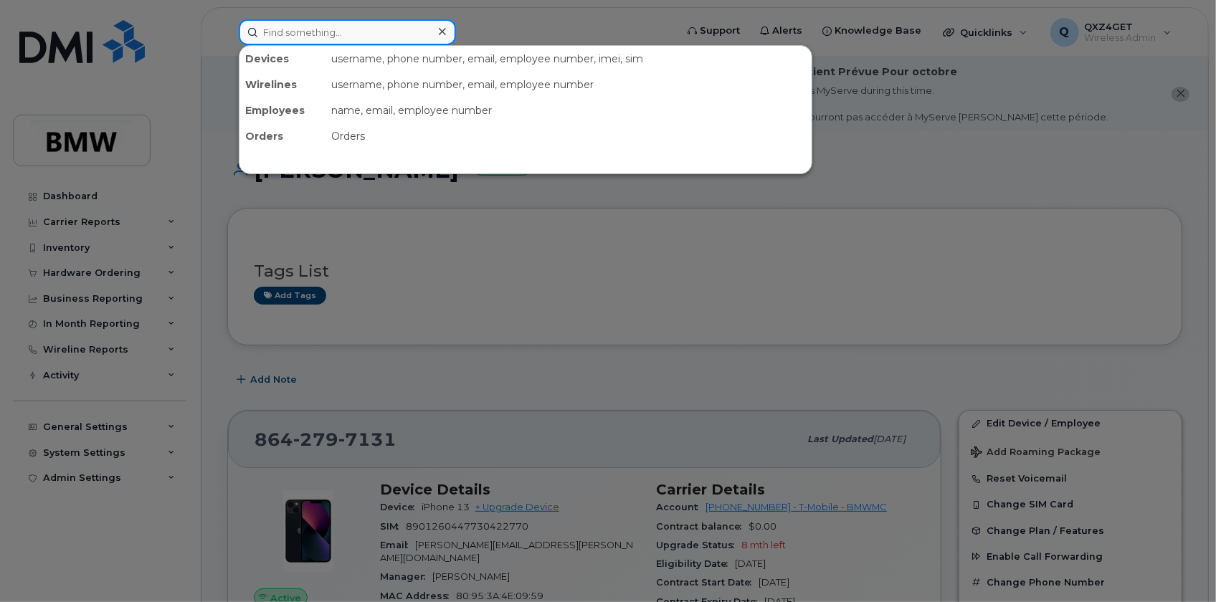
click at [321, 41] on input at bounding box center [347, 32] width 217 height 26
type input "8649229409"
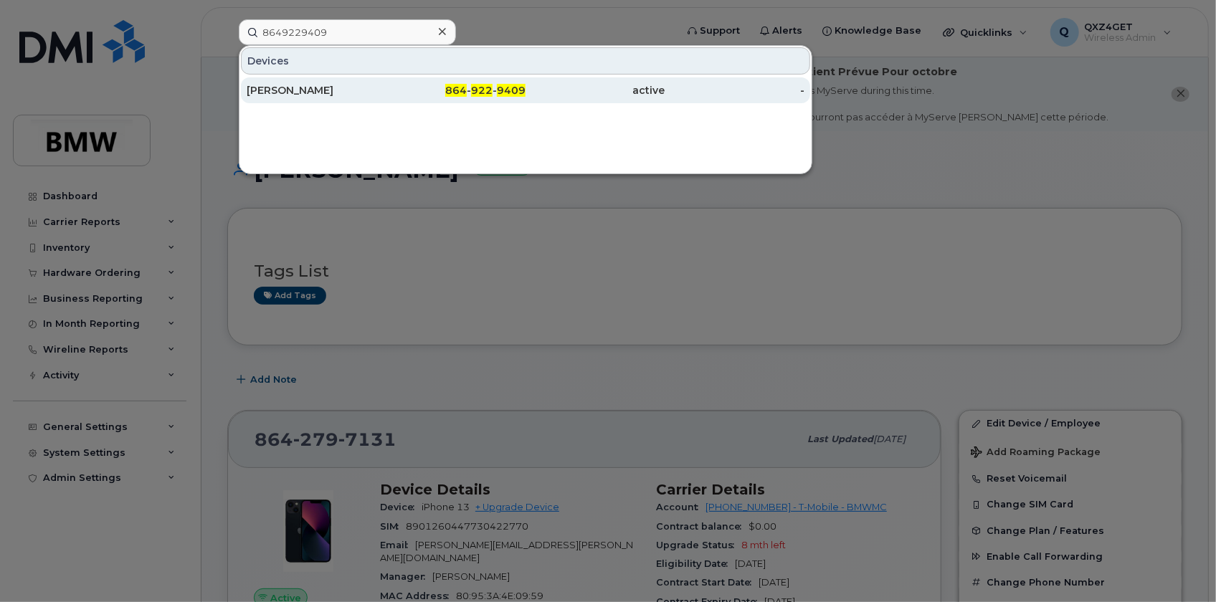
click at [282, 87] on div "[PERSON_NAME]" at bounding box center [317, 90] width 140 height 14
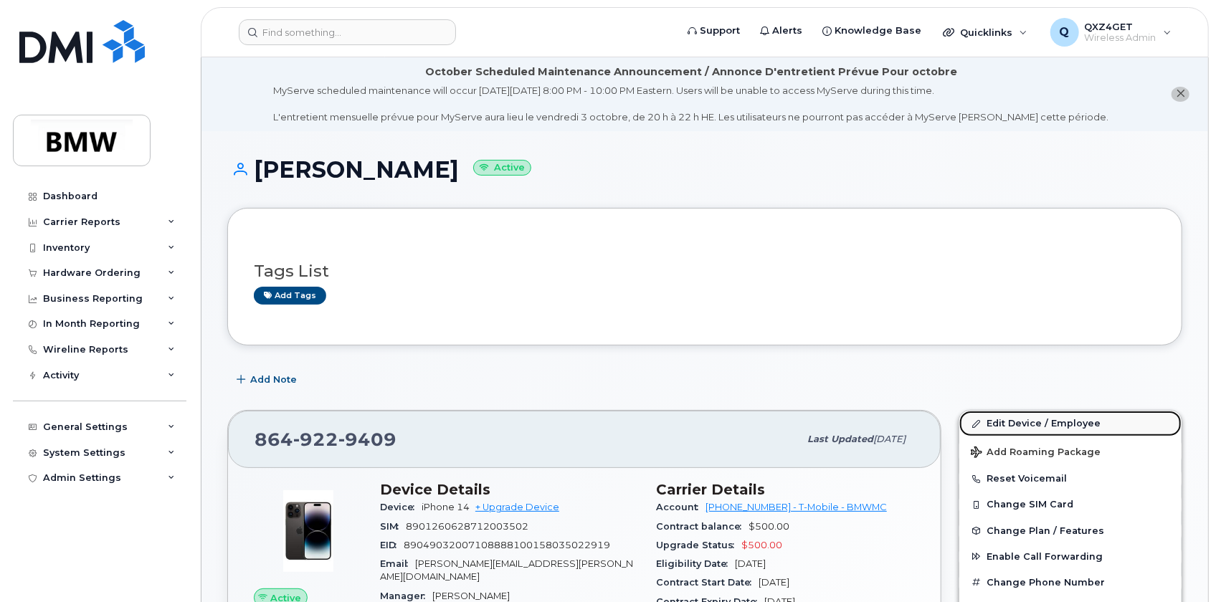
click at [996, 419] on link "Edit Device / Employee" at bounding box center [1070, 424] width 222 height 26
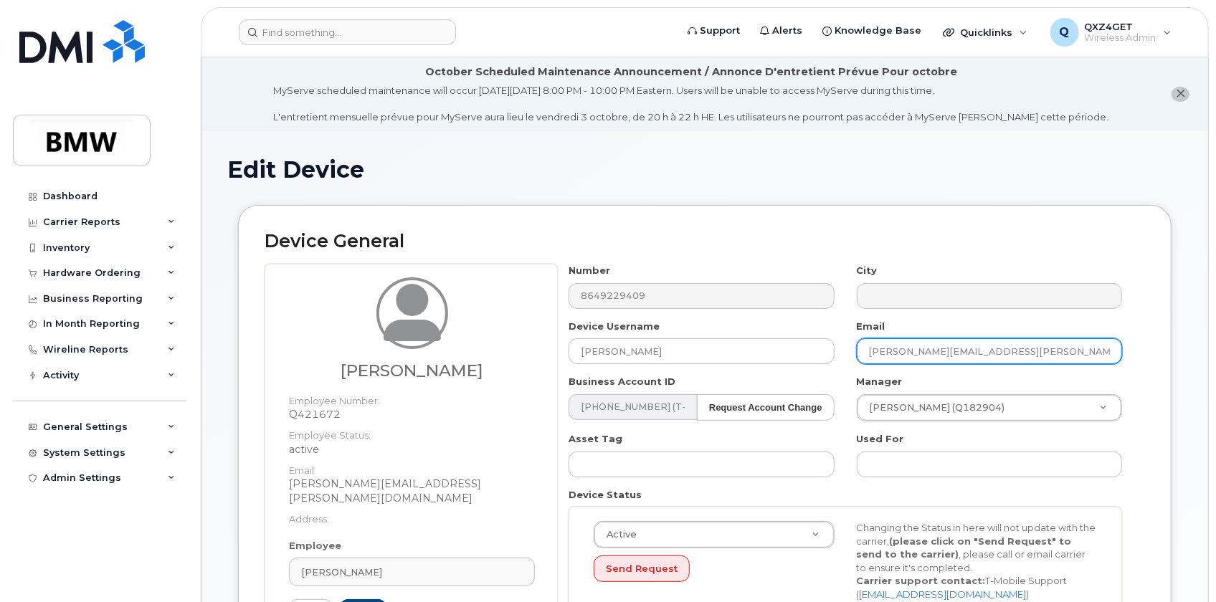
drag, startPoint x: 990, startPoint y: 348, endPoint x: 848, endPoint y: 344, distance: 142.0
click at [850, 345] on div "Email [PERSON_NAME][EMAIL_ADDRESS][PERSON_NAME][DOMAIN_NAME]" at bounding box center [990, 342] width 288 height 45
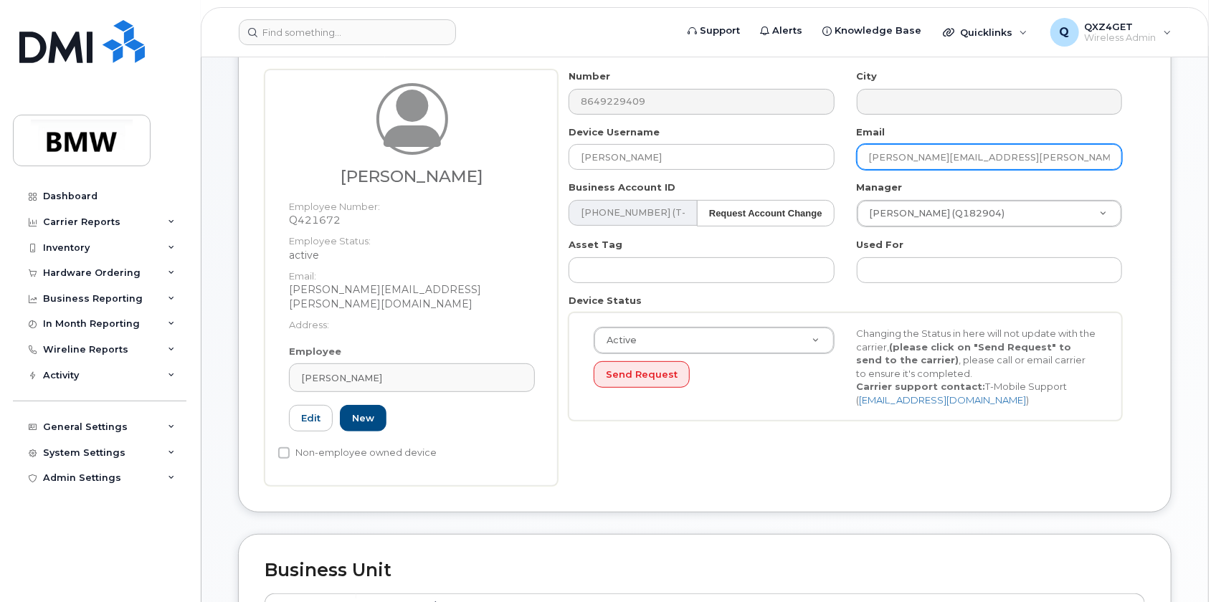
scroll to position [195, 0]
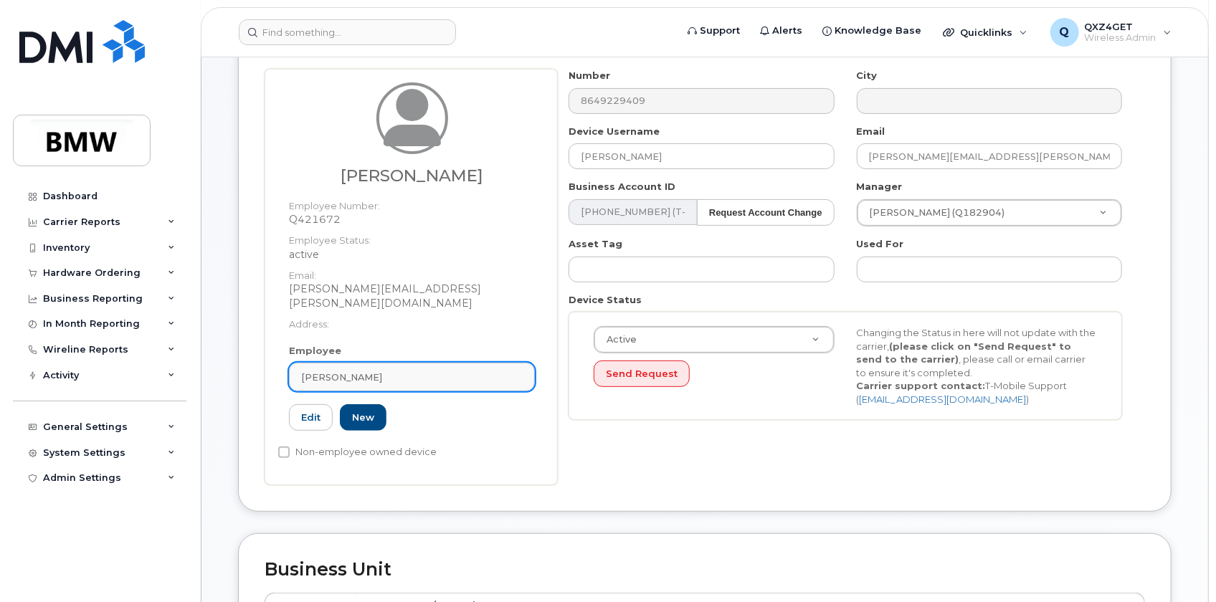
click at [375, 369] on link "[PERSON_NAME]" at bounding box center [412, 377] width 246 height 29
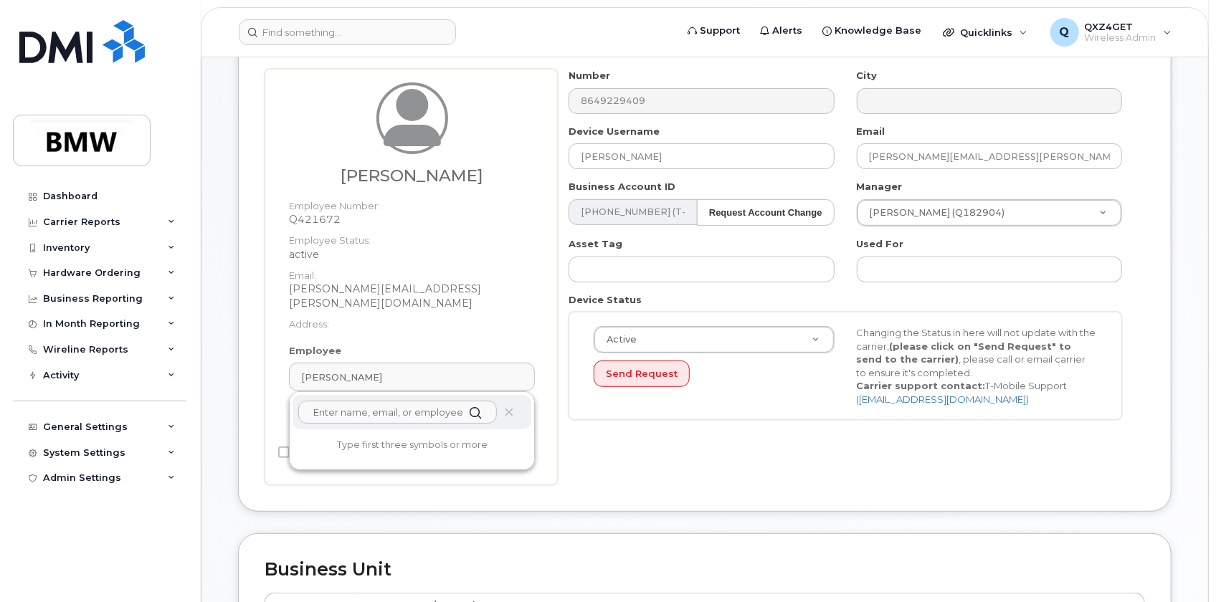
click at [328, 401] on input "text" at bounding box center [397, 412] width 199 height 23
paste input "[PERSON_NAME][EMAIL_ADDRESS][PERSON_NAME][DOMAIN_NAME]"
type input "[PERSON_NAME][EMAIL_ADDRESS][PERSON_NAME][DOMAIN_NAME]"
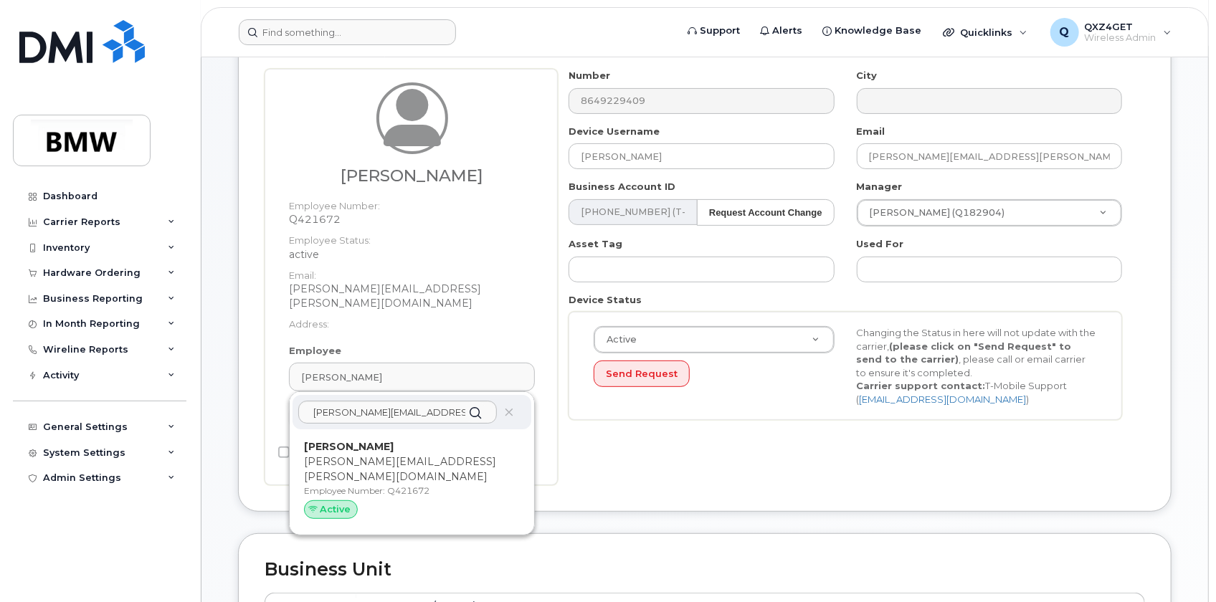
click at [407, 455] on p "[PERSON_NAME][EMAIL_ADDRESS][PERSON_NAME][DOMAIN_NAME]" at bounding box center [412, 470] width 216 height 30
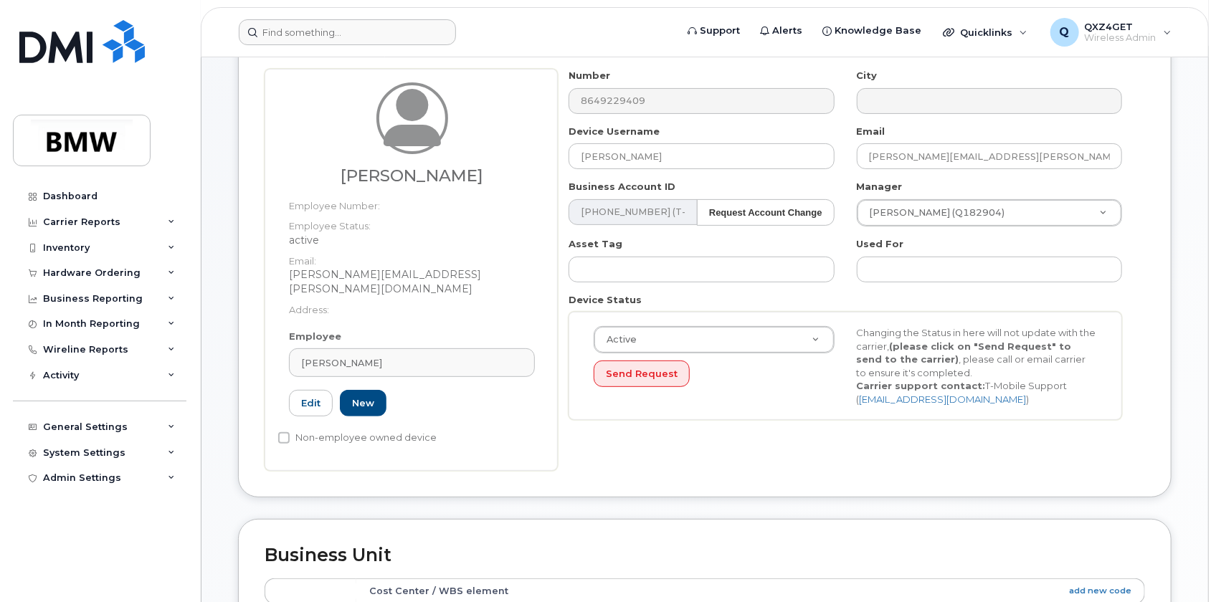
type input "[PERSON_NAME]"
type input "14966688"
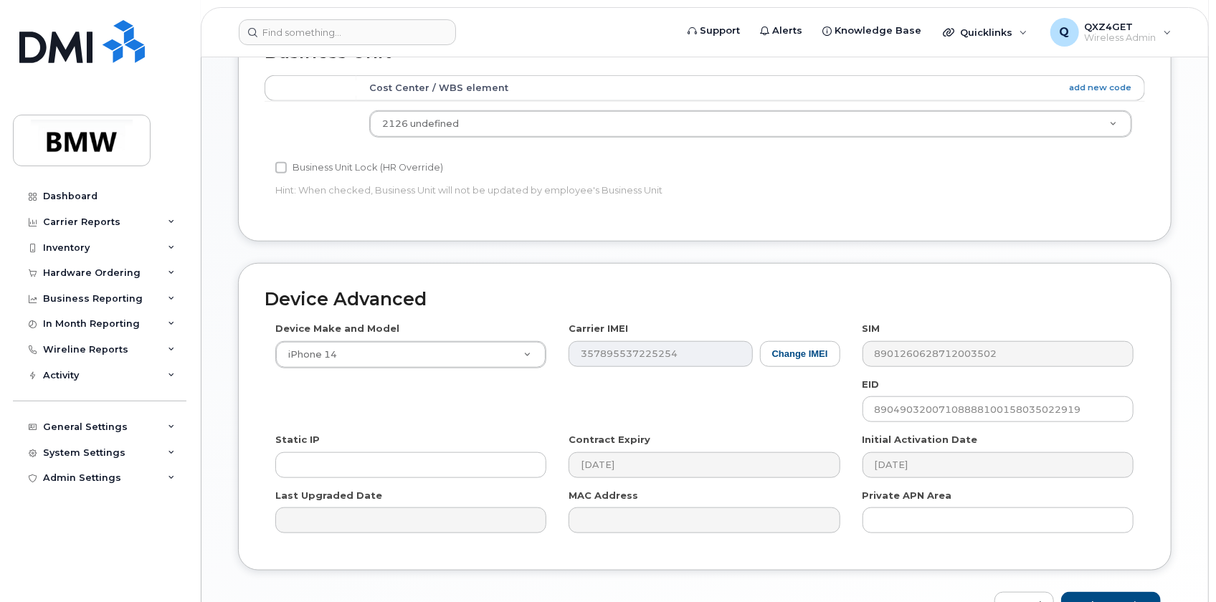
scroll to position [771, 0]
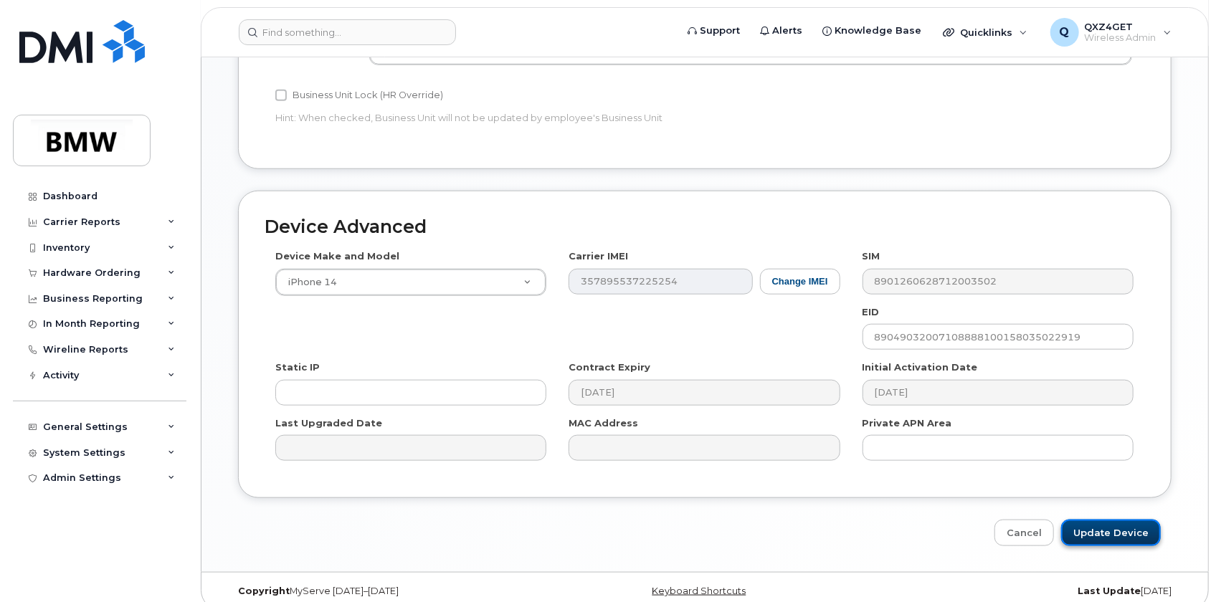
click at [1089, 520] on input "Update Device" at bounding box center [1111, 533] width 100 height 27
type input "Saving..."
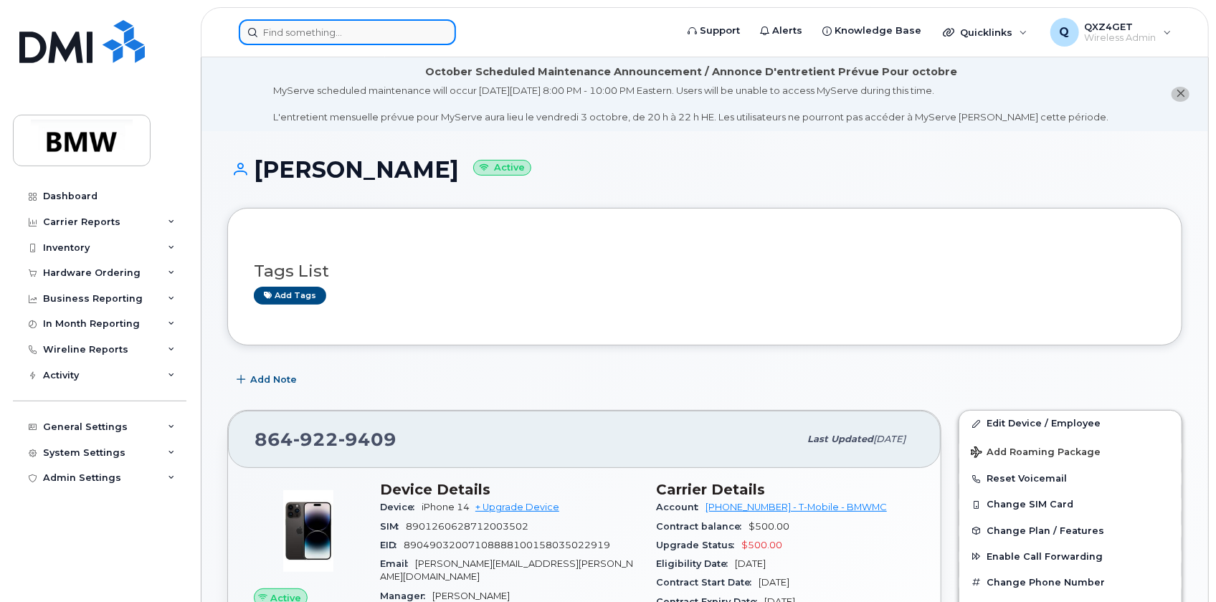
click at [293, 29] on input at bounding box center [347, 32] width 217 height 26
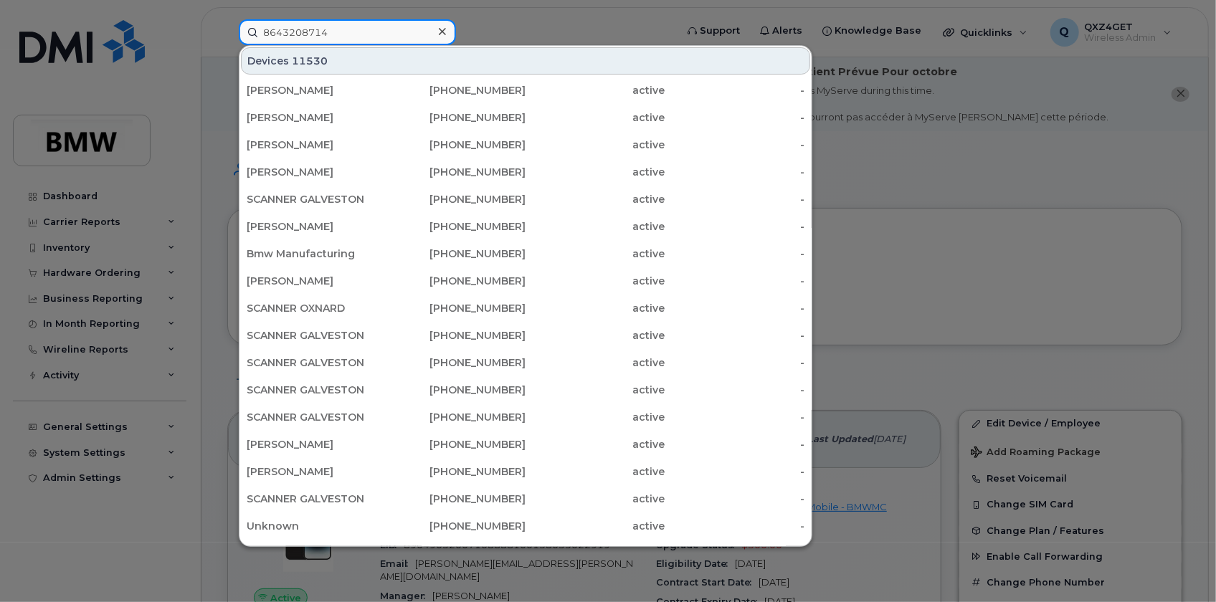
type input "8643208714"
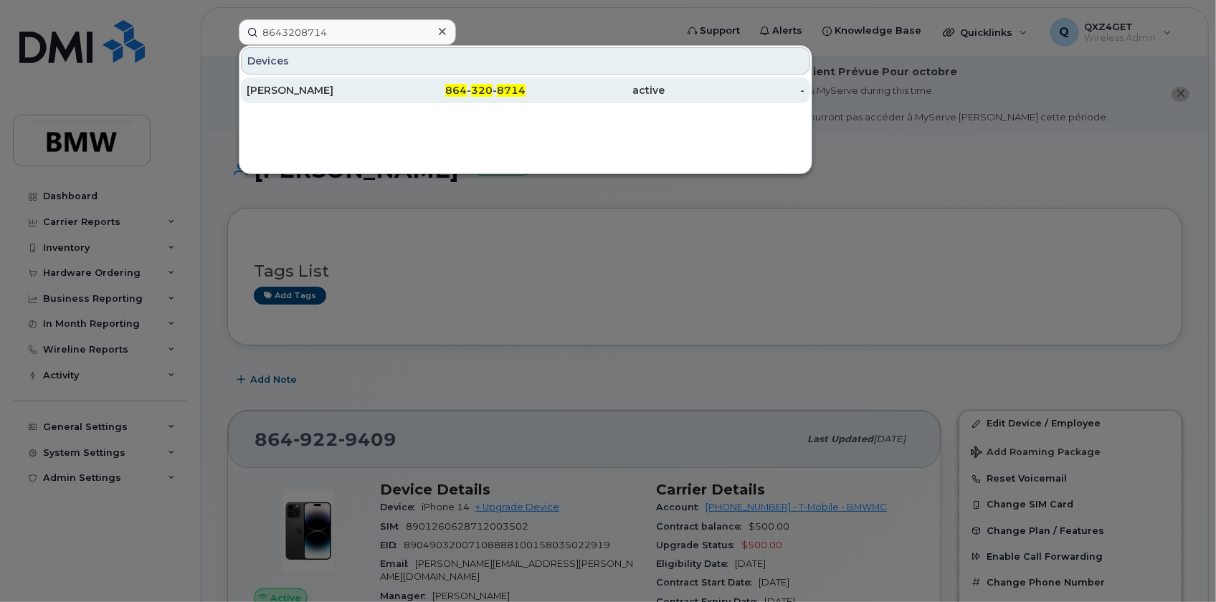
click at [270, 89] on div "[PERSON_NAME]" at bounding box center [317, 90] width 140 height 14
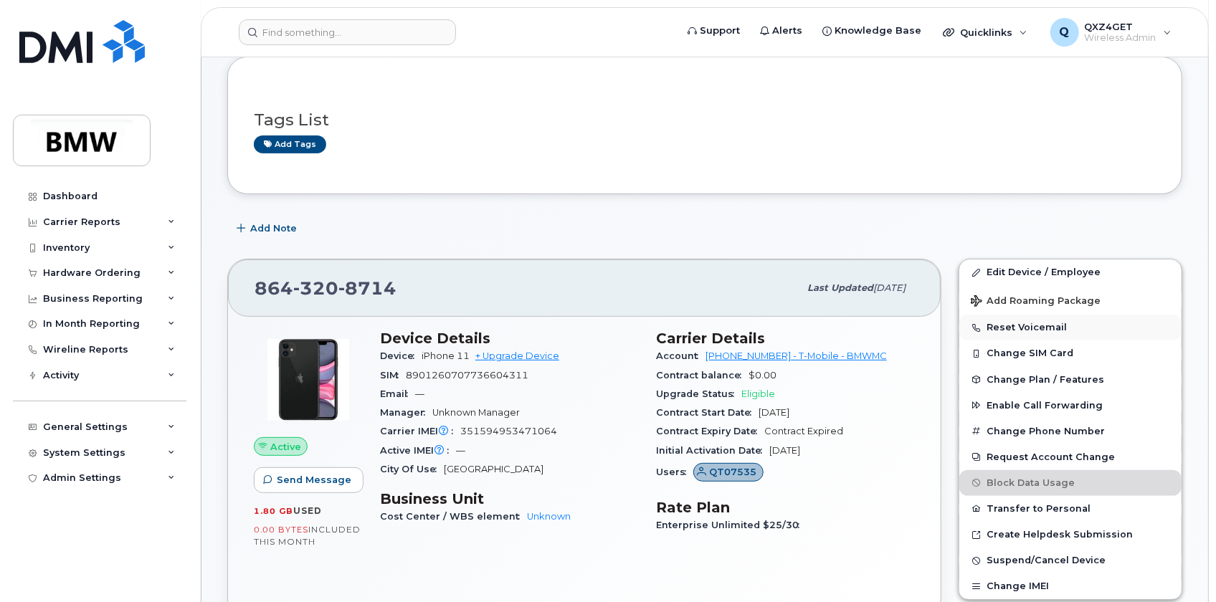
scroll to position [139, 0]
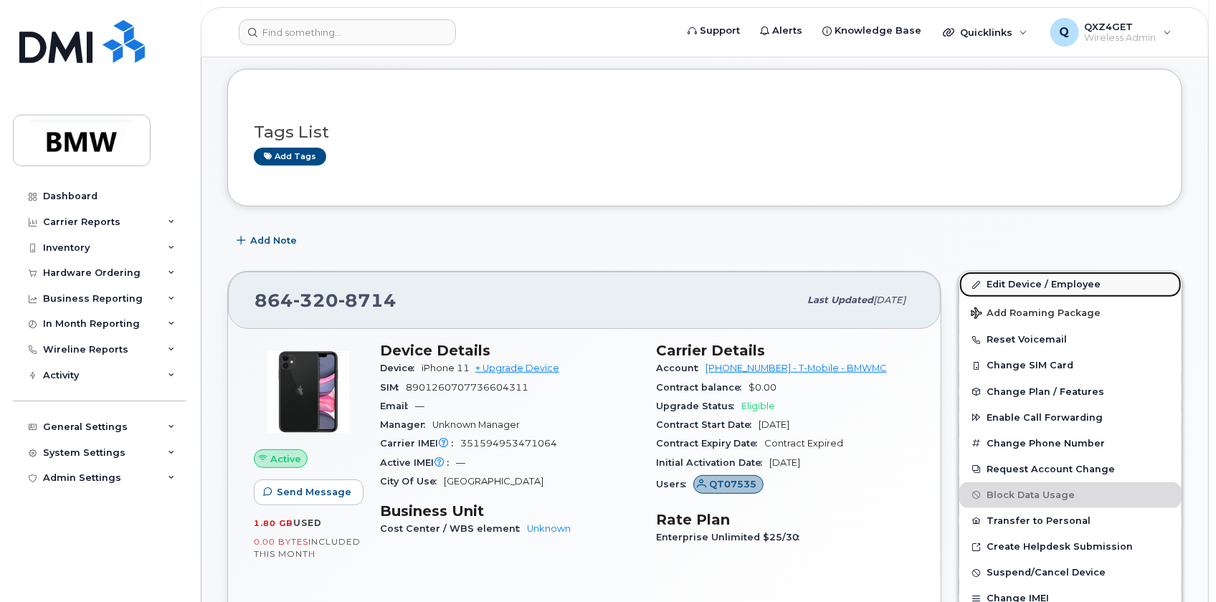
click at [1016, 283] on link "Edit Device / Employee" at bounding box center [1070, 285] width 222 height 26
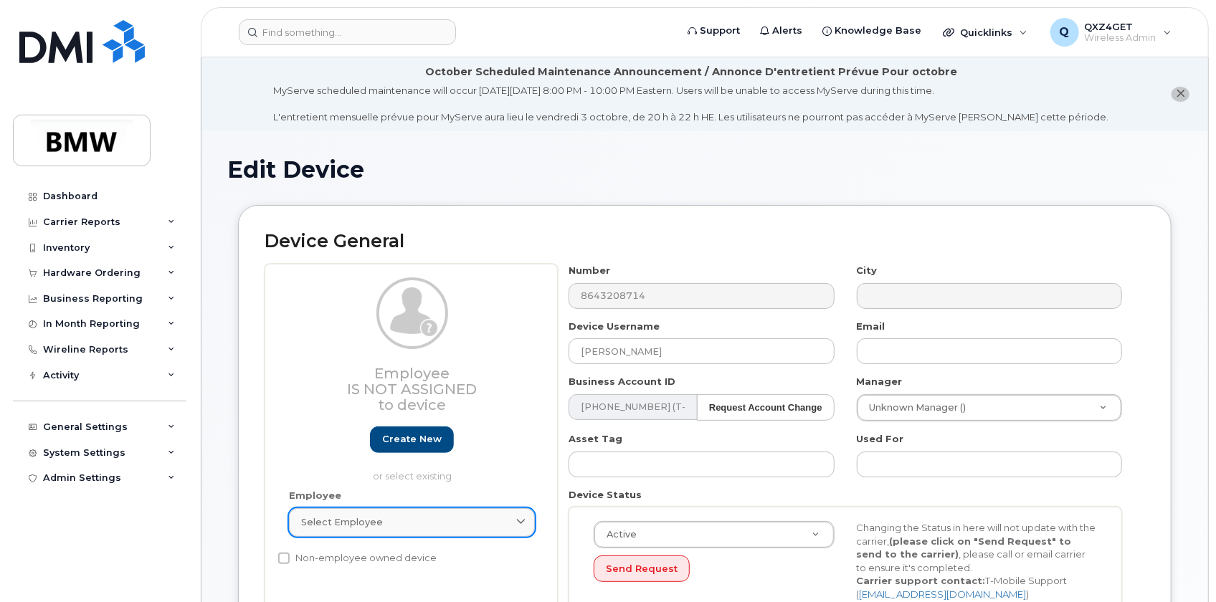
click at [378, 520] on span "Select employee" at bounding box center [342, 523] width 82 height 14
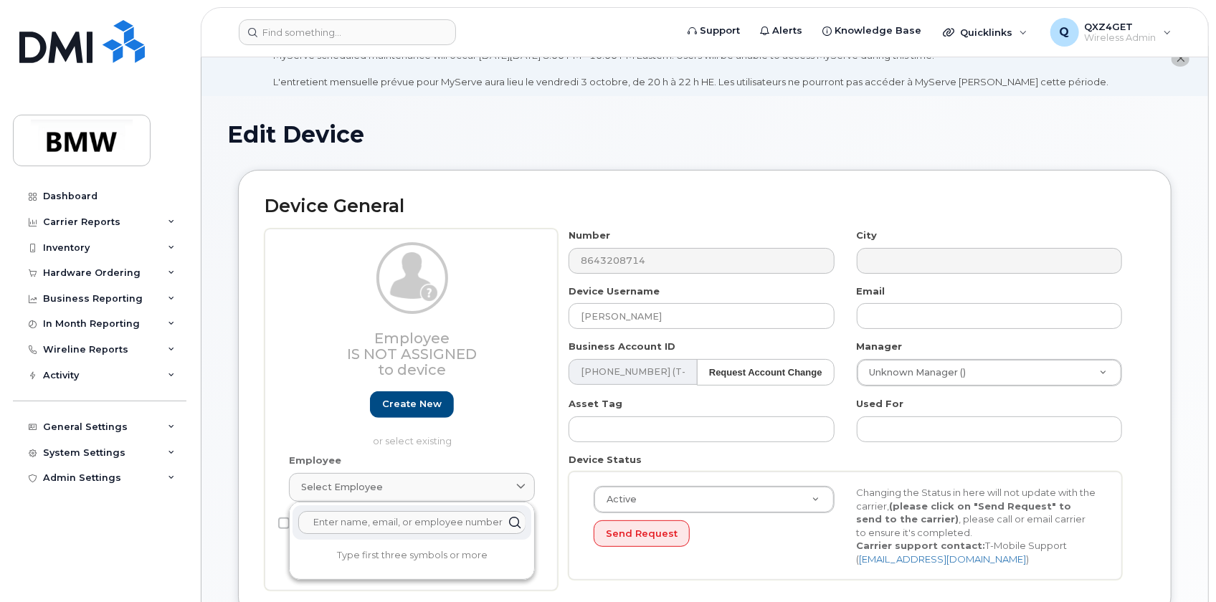
scroll to position [65, 0]
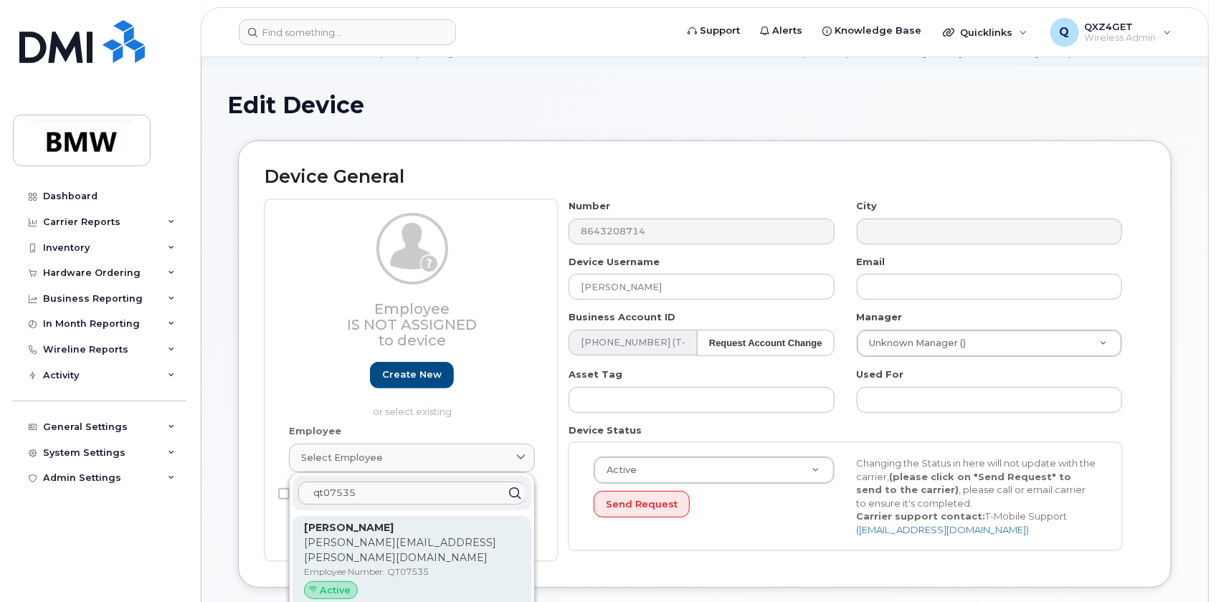
type input "qt07535"
click at [345, 541] on p "[PERSON_NAME][EMAIL_ADDRESS][PERSON_NAME][DOMAIN_NAME]" at bounding box center [412, 551] width 216 height 30
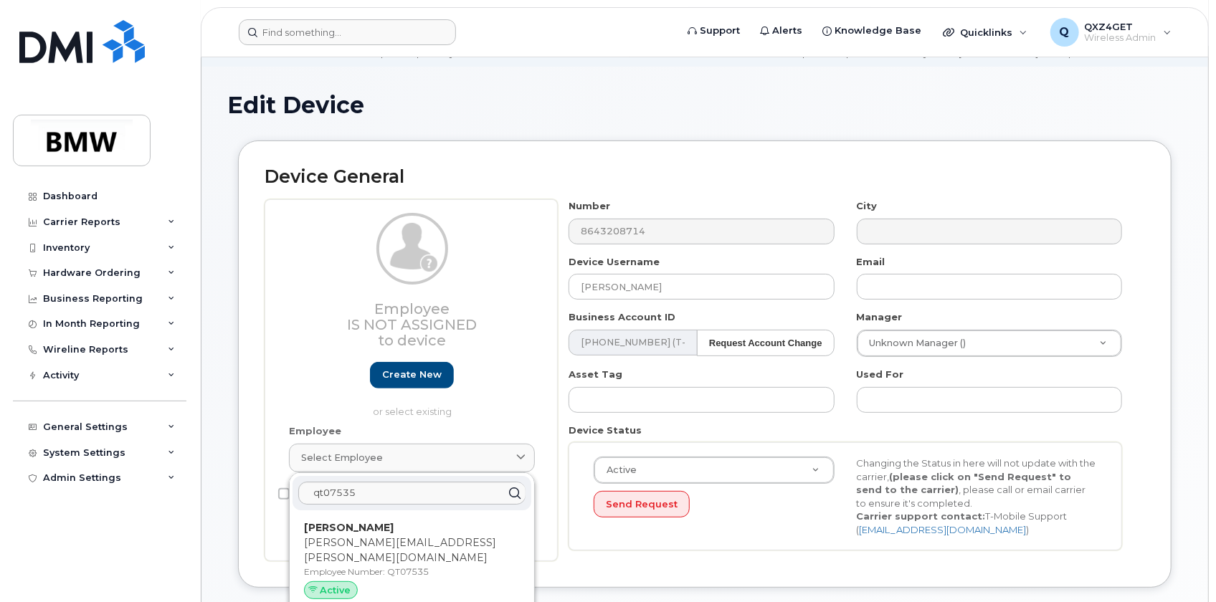
type input "QT07535"
type input "[PERSON_NAME]"
type input "[PERSON_NAME][EMAIL_ADDRESS][PERSON_NAME][DOMAIN_NAME]"
type input "14966860"
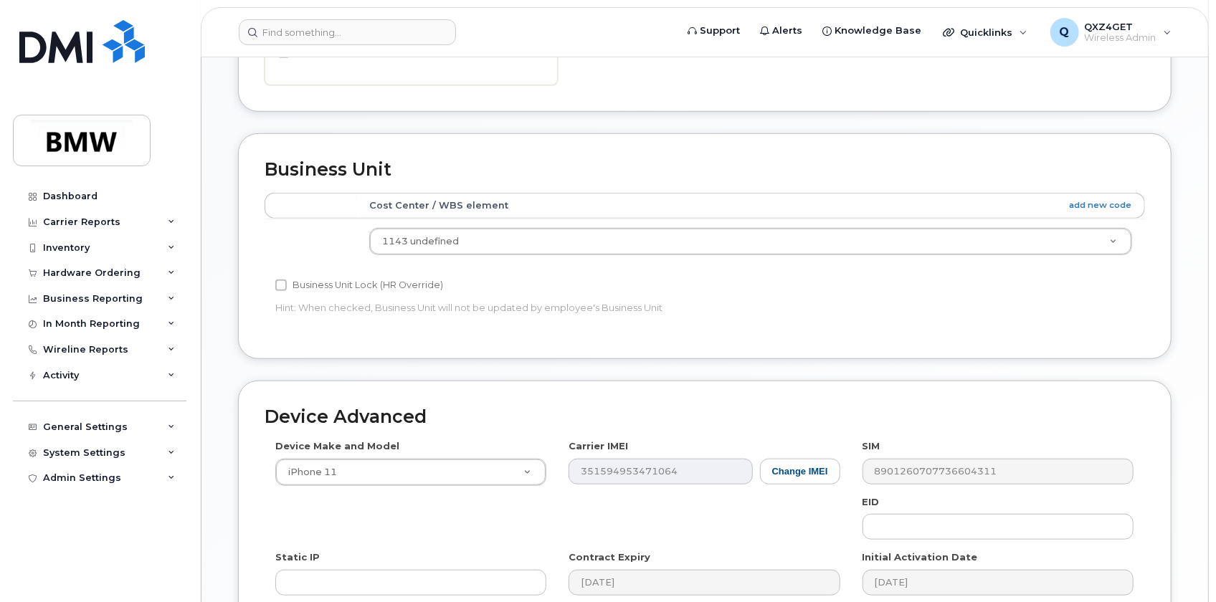
scroll to position [771, 0]
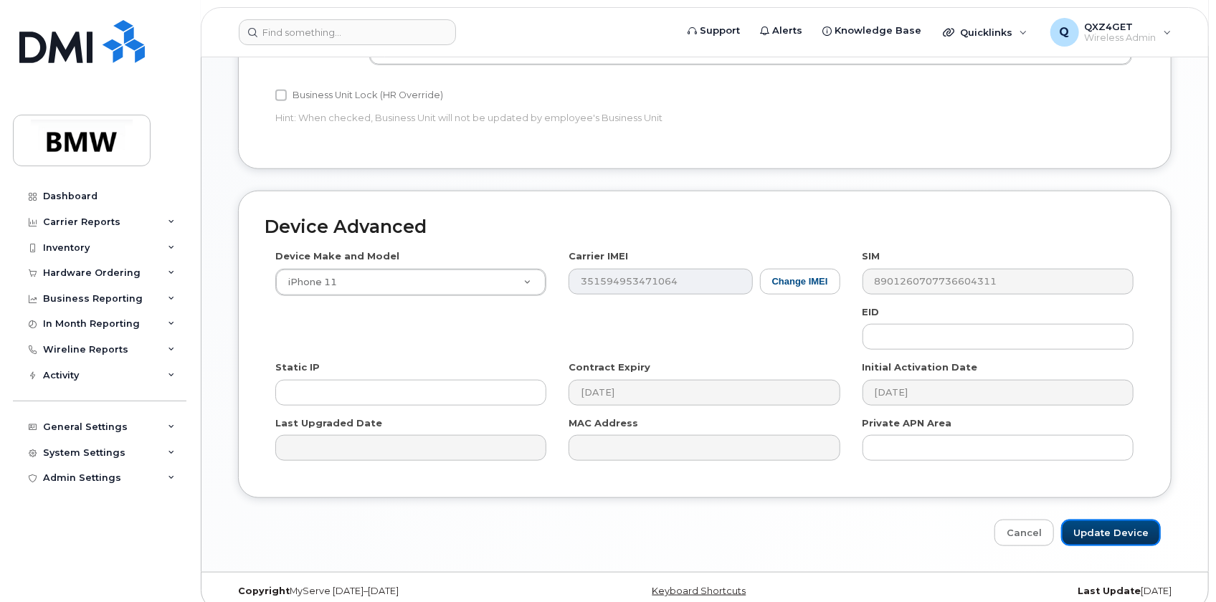
click at [1115, 520] on input "Update Device" at bounding box center [1111, 533] width 100 height 27
type input "Saving..."
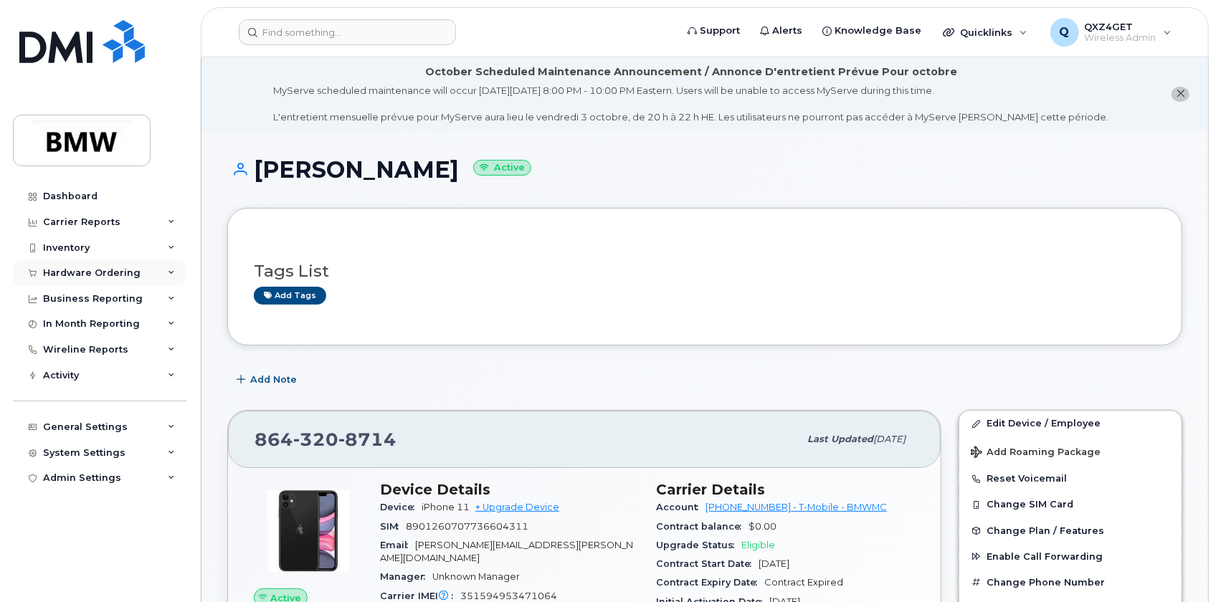
click at [100, 273] on div "Hardware Ordering" at bounding box center [92, 272] width 98 height 11
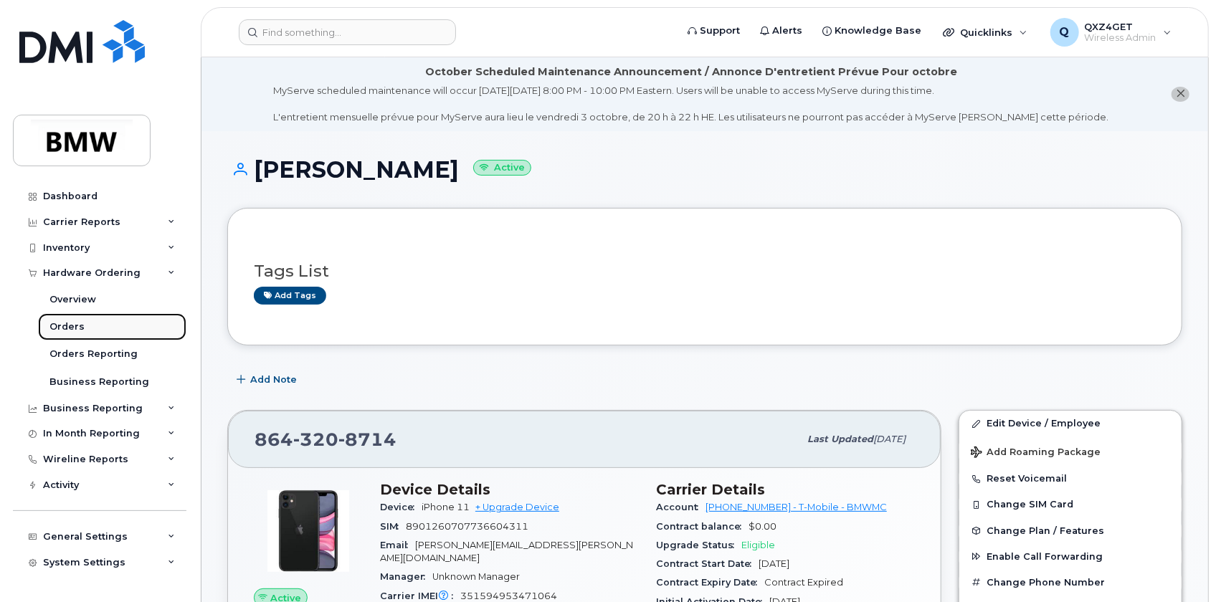
click at [71, 326] on div "Orders" at bounding box center [66, 327] width 35 height 13
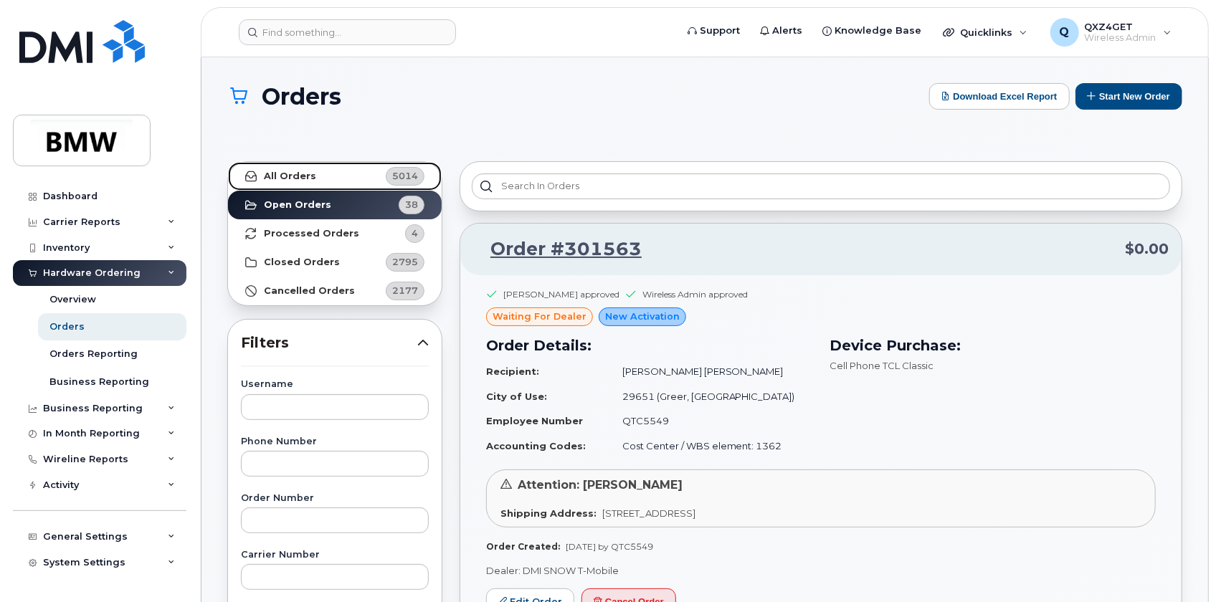
click at [280, 173] on strong "All Orders" at bounding box center [290, 176] width 52 height 11
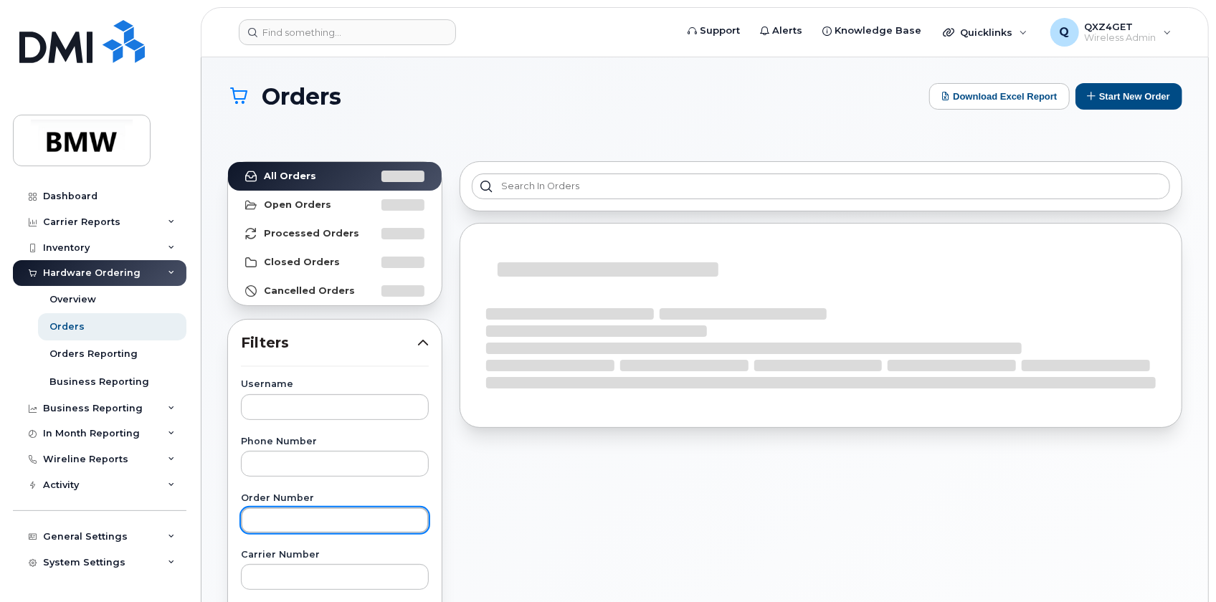
click at [281, 516] on input "text" at bounding box center [335, 521] width 188 height 26
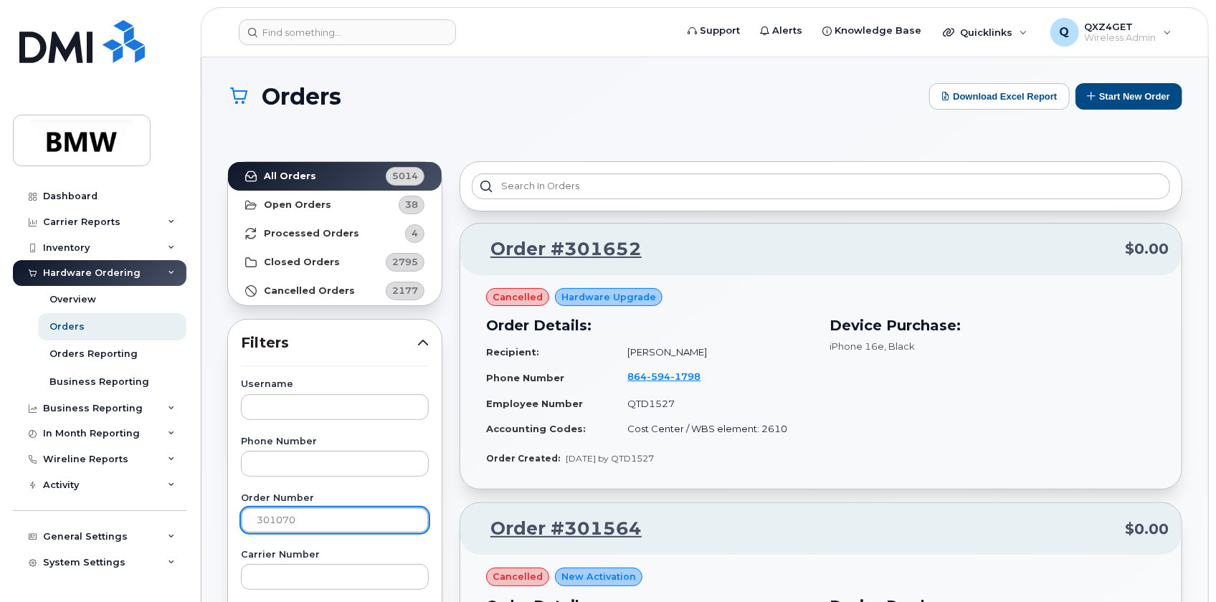
type input "301070"
